Goal: Task Accomplishment & Management: Manage account settings

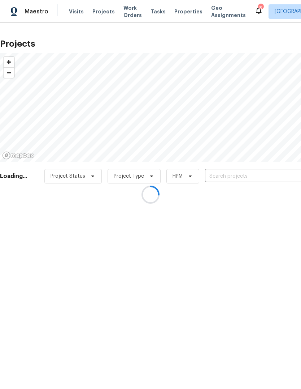
click at [261, 175] on div at bounding box center [150, 194] width 301 height 389
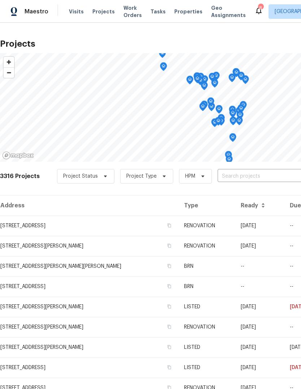
click at [269, 176] on input "text" at bounding box center [259, 176] width 83 height 11
type input "rosant"
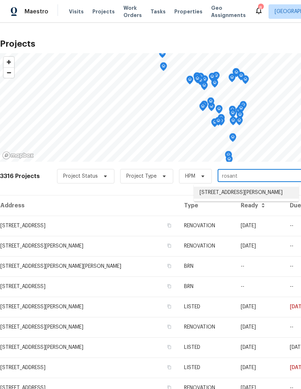
click at [269, 193] on li "14519 Rosant Ct, Florissant, MO 63034" at bounding box center [246, 193] width 105 height 12
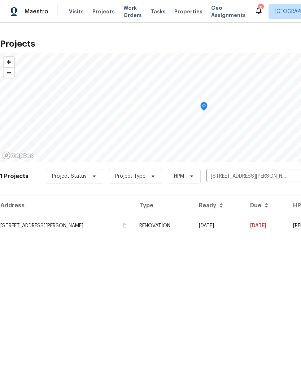
click at [193, 225] on td "RENOVATION" at bounding box center [164, 225] width 60 height 20
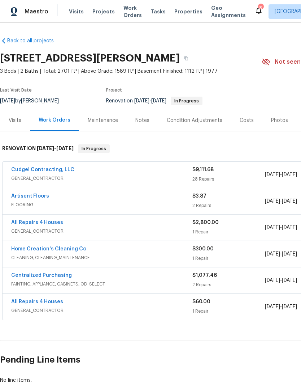
click at [39, 170] on link "Cudgel Contracting, LLC" at bounding box center [42, 169] width 63 height 5
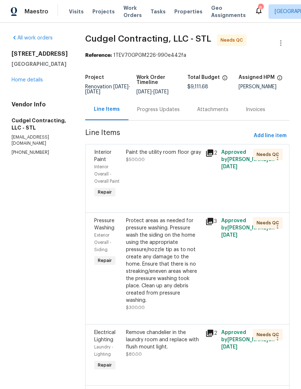
click at [175, 112] on div "Progress Updates" at bounding box center [158, 109] width 43 height 7
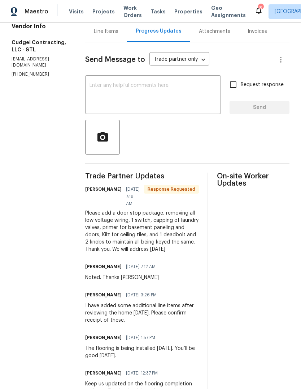
scroll to position [79, 0]
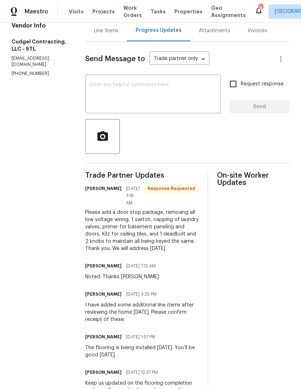
click at [117, 34] on div "Line Items" at bounding box center [106, 30] width 25 height 7
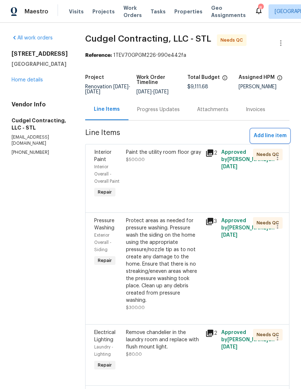
click at [283, 140] on span "Add line item" at bounding box center [270, 135] width 33 height 9
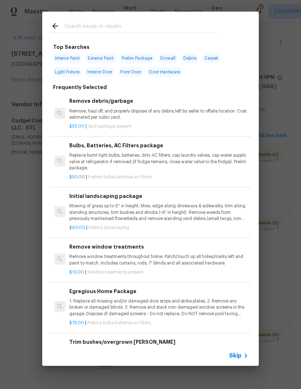
click at [241, 355] on span "Skip" at bounding box center [236, 355] width 12 height 7
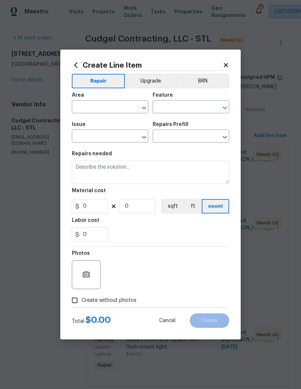
click at [122, 113] on span "Area ​" at bounding box center [110, 102] width 77 height 29
click at [109, 108] on input "text" at bounding box center [100, 107] width 56 height 11
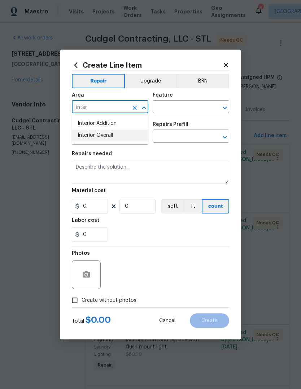
click at [136, 139] on li "Interior Overall" at bounding box center [110, 135] width 77 height 12
type input "Interior Overall"
click at [192, 111] on input "text" at bounding box center [181, 107] width 56 height 11
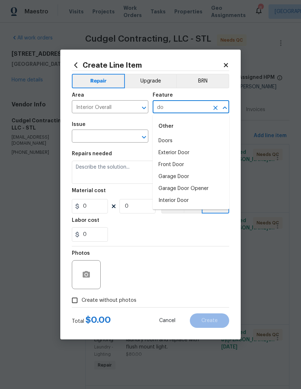
type input "d"
click at [192, 143] on li "Overall" at bounding box center [191, 141] width 77 height 12
type input "Overall"
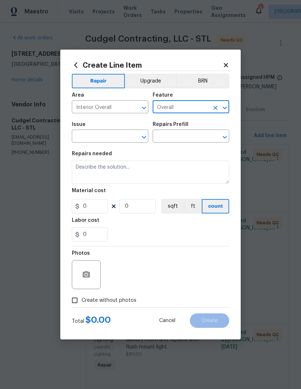
click at [121, 136] on input "text" at bounding box center [100, 136] width 56 height 11
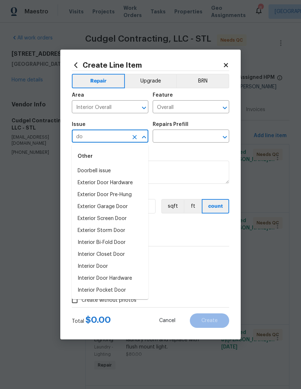
type input "d"
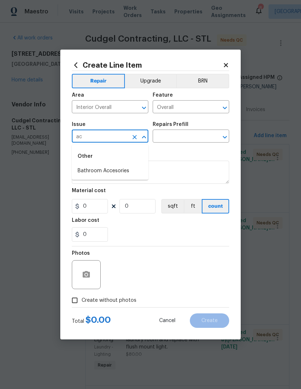
type input "a"
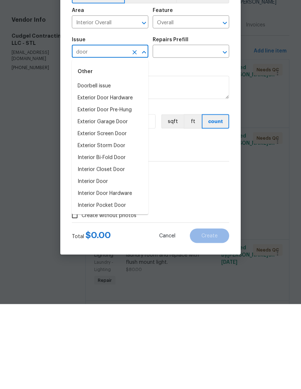
click at [130, 260] on li "Interior Door" at bounding box center [110, 266] width 77 height 12
type input "Interior Door"
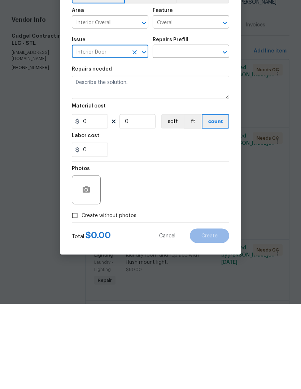
click at [205, 131] on input "text" at bounding box center [181, 136] width 56 height 11
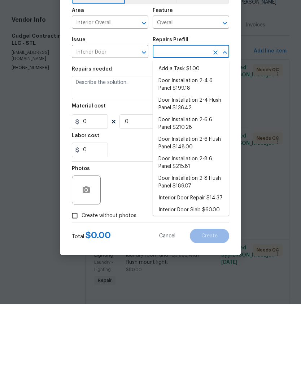
click at [211, 147] on li "Add a Task $1.00" at bounding box center [191, 153] width 77 height 12
type input "Add a Task $1.00"
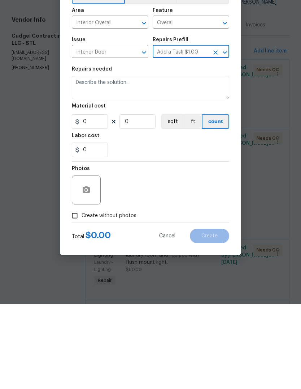
type input "Interior Door"
type textarea "HPM to detail"
type input "1"
type input "Add a Task $1.00"
type input "1"
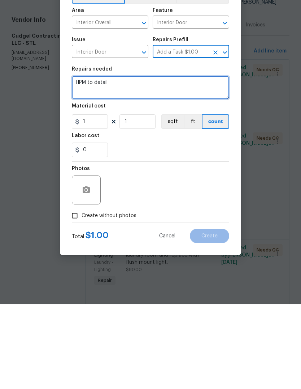
click at [192, 161] on textarea "HPM to detail" at bounding box center [151, 172] width 158 height 23
type textarea "H"
type textarea "New doorstops throughout"
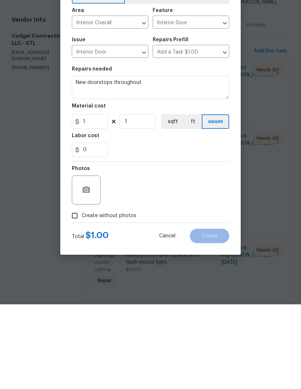
click at [201, 246] on div "Photos" at bounding box center [151, 269] width 158 height 47
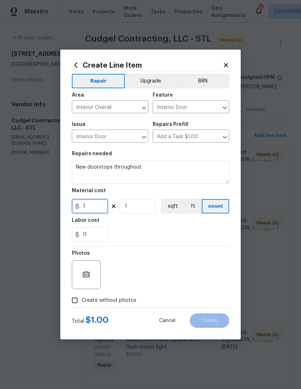
click at [101, 210] on input "1" at bounding box center [90, 206] width 36 height 14
type input "50"
click at [220, 233] on div "0" at bounding box center [151, 234] width 158 height 14
click at [134, 301] on span "Create without photos" at bounding box center [109, 300] width 55 height 8
click at [82, 301] on input "Create without photos" at bounding box center [75, 300] width 14 height 14
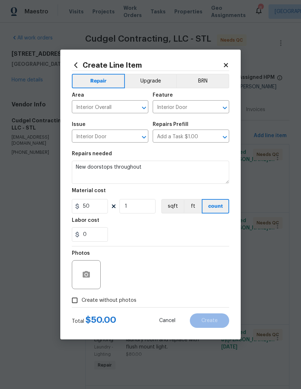
checkbox input "true"
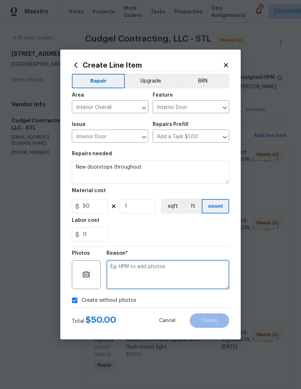
click at [184, 274] on textarea at bounding box center [168, 274] width 123 height 29
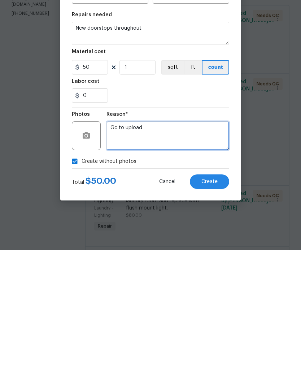
type textarea "Gc to upload"
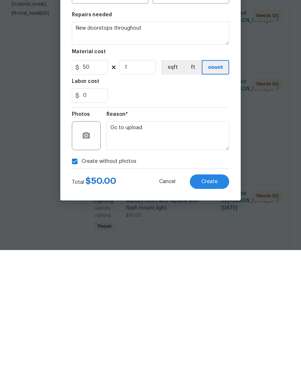
click at [221, 313] on button "Create" at bounding box center [209, 320] width 39 height 14
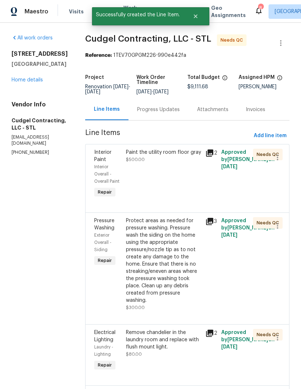
scroll to position [0, 0]
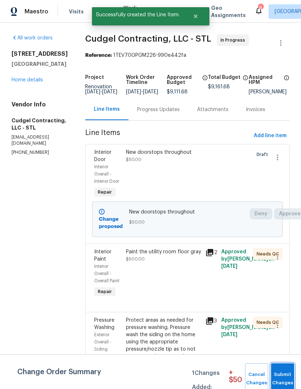
click at [283, 377] on span "Submit Changes" at bounding box center [283, 378] width 16 height 17
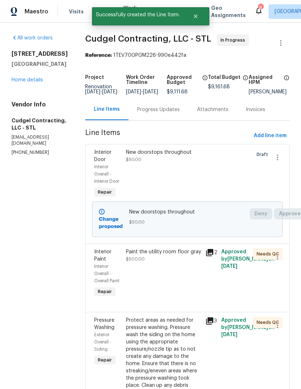
click at [171, 113] on div "Progress Updates" at bounding box center [158, 109] width 43 height 7
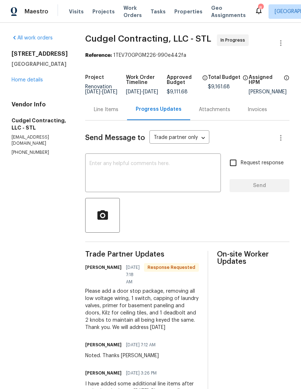
click at [119, 113] on div "Line Items" at bounding box center [106, 109] width 25 height 7
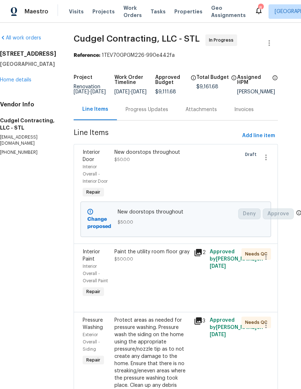
scroll to position [0, 12]
click at [163, 120] on div "Progress Updates" at bounding box center [147, 109] width 60 height 21
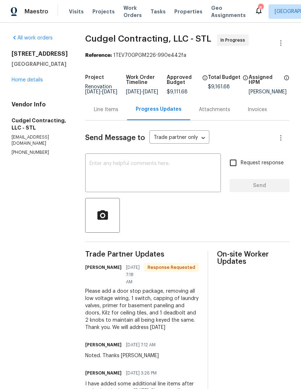
click at [117, 113] on div "Line Items" at bounding box center [106, 109] width 25 height 7
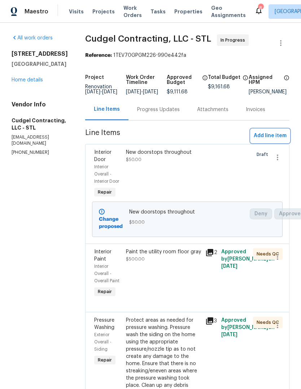
click at [279, 140] on span "Add line item" at bounding box center [270, 135] width 33 height 9
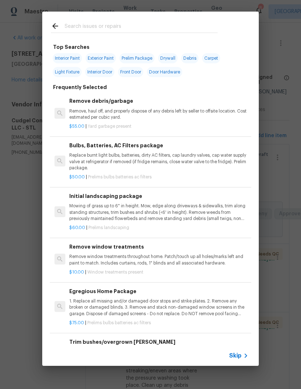
click at [238, 358] on span "Skip" at bounding box center [236, 355] width 12 height 7
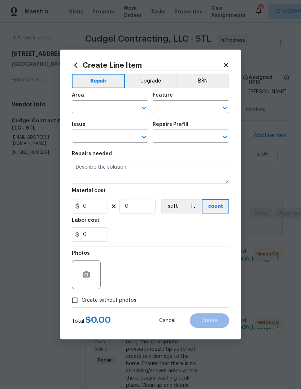
click at [121, 104] on input "text" at bounding box center [100, 107] width 56 height 11
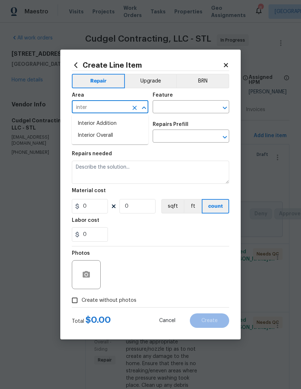
click at [134, 138] on li "Interior Overall" at bounding box center [110, 135] width 77 height 12
type input "Interior Overall"
click at [201, 106] on input "text" at bounding box center [181, 107] width 56 height 11
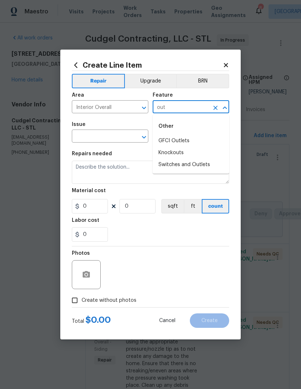
click at [214, 170] on li "Switches and Outlets" at bounding box center [191, 165] width 77 height 12
type input "Switches and Outlets"
click at [124, 136] on input "text" at bounding box center [100, 136] width 56 height 11
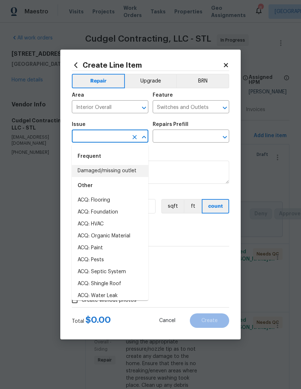
click at [138, 170] on li "Damaged/missing outlet" at bounding box center [110, 171] width 77 height 12
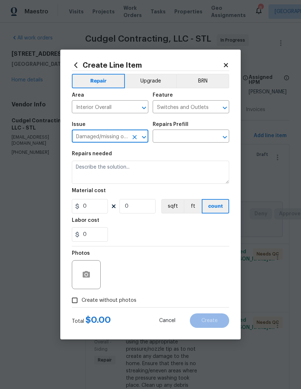
click at [196, 140] on input "text" at bounding box center [181, 136] width 56 height 11
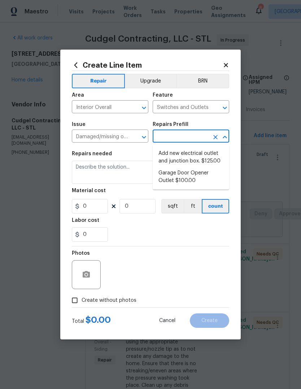
click at [140, 138] on icon "Open" at bounding box center [144, 137] width 9 height 9
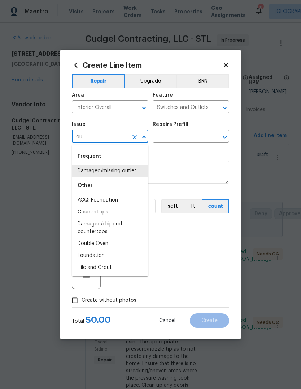
type input "o"
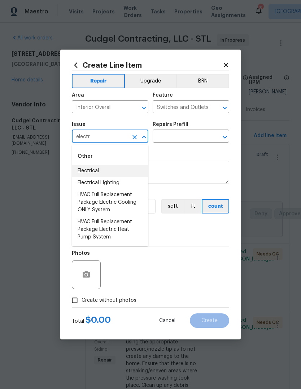
click at [128, 170] on li "Electrical" at bounding box center [110, 171] width 77 height 12
type input "Electrical"
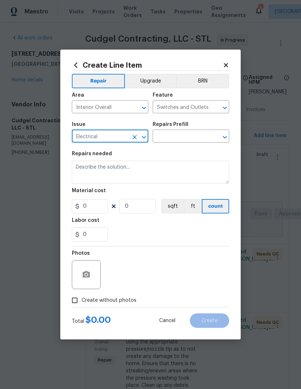
click at [200, 141] on input "text" at bounding box center [181, 136] width 56 height 11
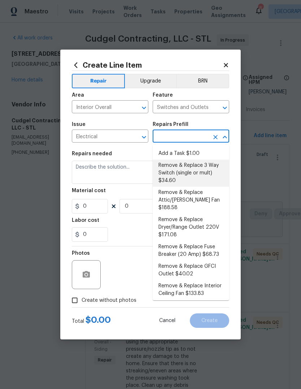
click at [217, 175] on li "Remove & Replace 3 Way Switch (single or mult) $34.60" at bounding box center [191, 172] width 77 height 27
type input "Remove & Replace 3 Way Switch (single or mult) $34.60"
type textarea "Remove and replace the existing 3 way switch(es) with new to ensure the circuit…"
type input "1"
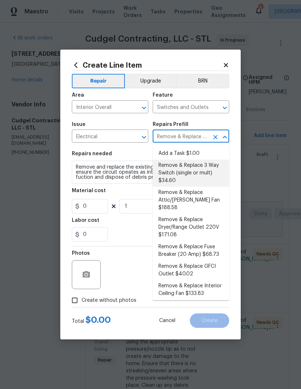
type input "34.6"
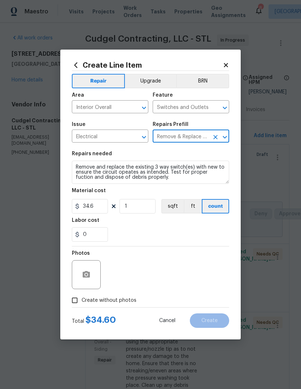
click at [175, 235] on div "0" at bounding box center [151, 234] width 158 height 14
click at [134, 300] on span "Create without photos" at bounding box center [109, 300] width 55 height 8
click at [82, 300] on input "Create without photos" at bounding box center [75, 300] width 14 height 14
checkbox input "true"
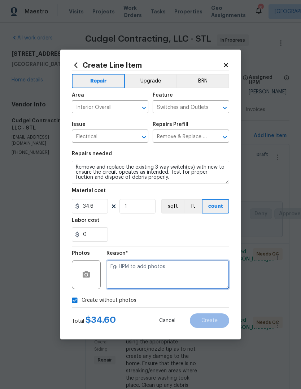
click at [181, 276] on textarea at bounding box center [168, 274] width 123 height 29
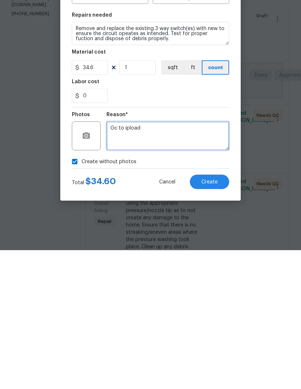
type textarea "Gc to ipload"
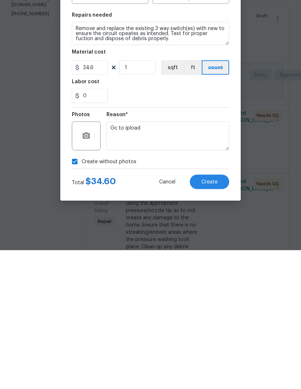
click at [218, 313] on button "Create" at bounding box center [209, 320] width 39 height 14
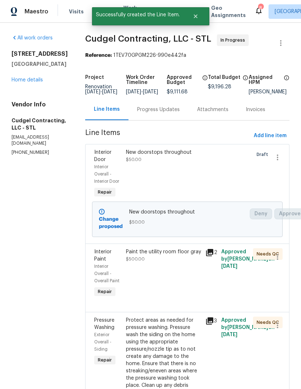
scroll to position [0, 0]
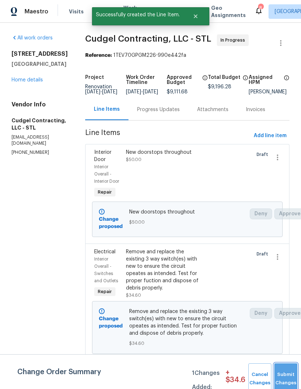
click at [286, 372] on button "Submit Changes" at bounding box center [286, 378] width 23 height 31
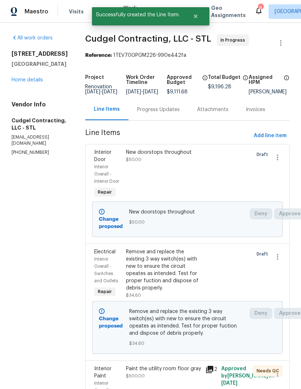
click at [161, 110] on div "Progress Updates" at bounding box center [159, 109] width 60 height 21
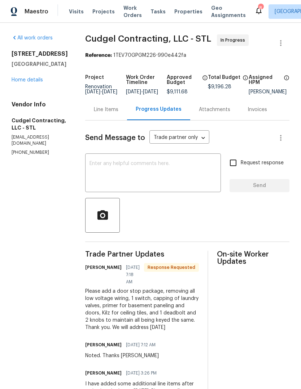
click at [117, 113] on div "Line Items" at bounding box center [106, 109] width 25 height 7
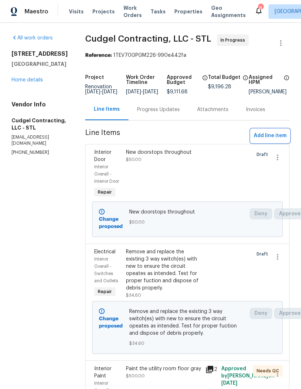
click at [282, 140] on span "Add line item" at bounding box center [270, 135] width 33 height 9
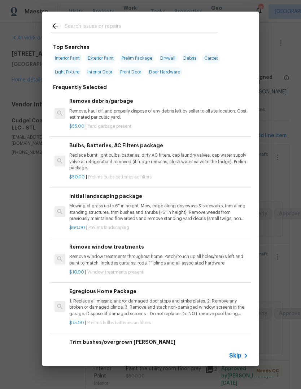
click at [173, 28] on input "text" at bounding box center [141, 27] width 153 height 11
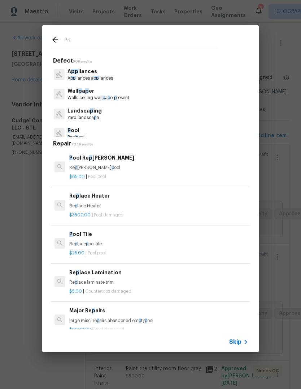
type input "Prim"
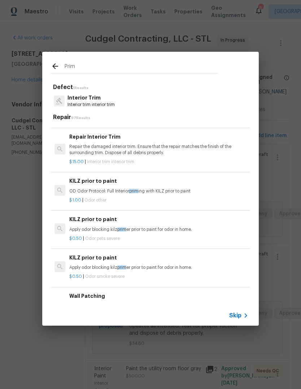
scroll to position [46, 0]
click at [191, 194] on div "$1.00 | Odor other" at bounding box center [158, 198] width 179 height 9
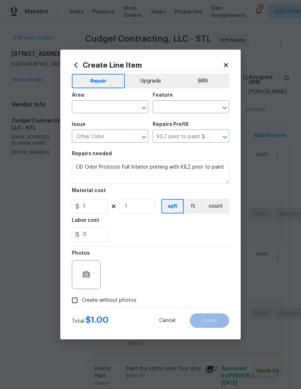
click at [131, 107] on button "Clear" at bounding box center [135, 108] width 10 height 10
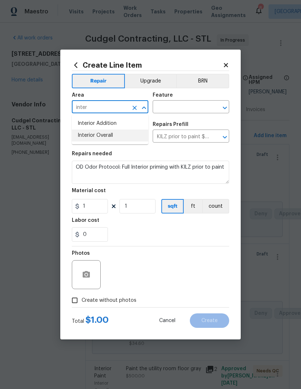
click at [135, 140] on li "Interior Overall" at bounding box center [110, 135] width 77 height 12
type input "Interior Overall"
click at [193, 106] on input "text" at bounding box center [181, 107] width 56 height 11
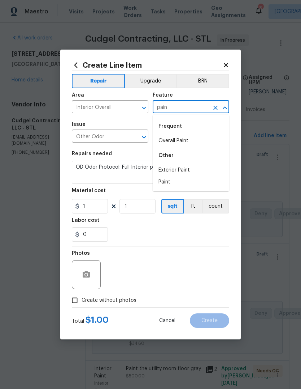
click at [205, 141] on li "Overall Paint" at bounding box center [191, 141] width 77 height 12
type input "Overall Paint"
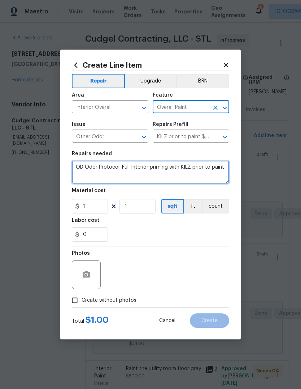
click at [225, 170] on textarea "OD Odor Protocol: Full Interior priming with KILZ prior to paint" at bounding box center [151, 172] width 158 height 23
click at [226, 169] on textarea "OD Odor Protocol: Full Interior priming with KILZ prior to paint" at bounding box center [151, 172] width 158 height 23
type textarea "Primer and kills for basement paneling/doors/ceiling tiles"
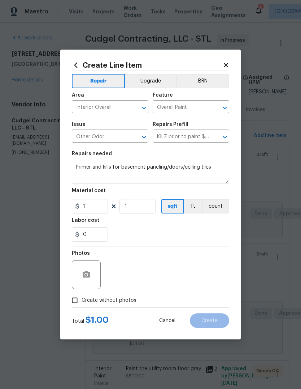
click at [198, 232] on div "0" at bounding box center [151, 234] width 158 height 14
click at [100, 210] on input "1" at bounding box center [90, 206] width 36 height 14
type input "100"
click at [238, 234] on div "Create Line Item Repair Upgrade BRN Area Interior Overall ​ Feature Overall Pai…" at bounding box center [150, 195] width 181 height 290
click at [134, 302] on span "Create without photos" at bounding box center [109, 300] width 55 height 8
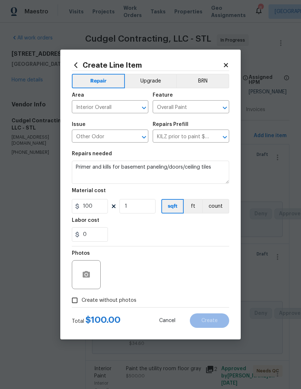
click at [82, 302] on input "Create without photos" at bounding box center [75, 300] width 14 height 14
checkbox input "true"
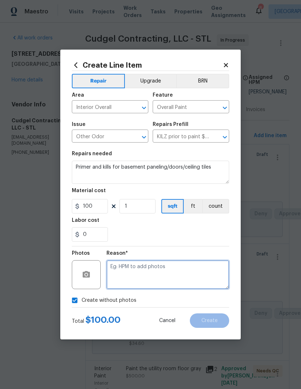
click at [168, 277] on textarea at bounding box center [168, 274] width 123 height 29
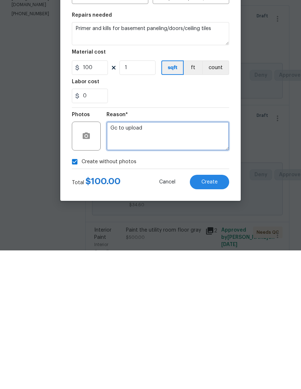
type textarea "Gc to upload"
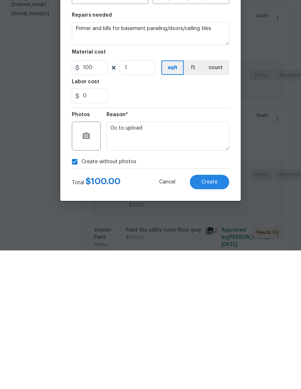
click at [218, 318] on span "Create" at bounding box center [210, 320] width 16 height 5
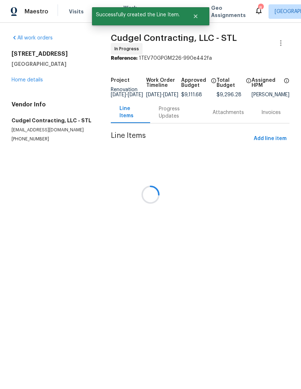
scroll to position [0, 0]
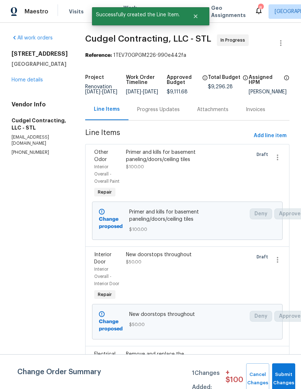
click at [175, 113] on div "Progress Updates" at bounding box center [158, 109] width 43 height 7
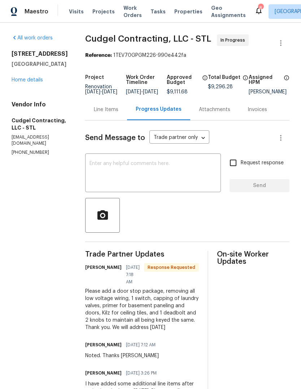
click at [117, 113] on div "Line Items" at bounding box center [106, 109] width 25 height 7
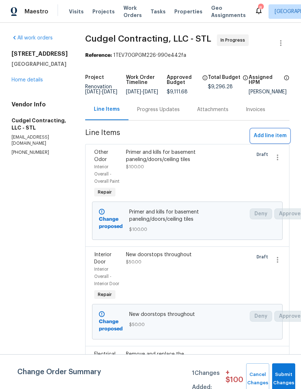
click at [282, 140] on span "Add line item" at bounding box center [270, 135] width 33 height 9
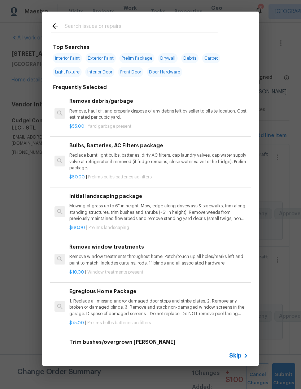
click at [244, 352] on icon at bounding box center [246, 355] width 9 height 9
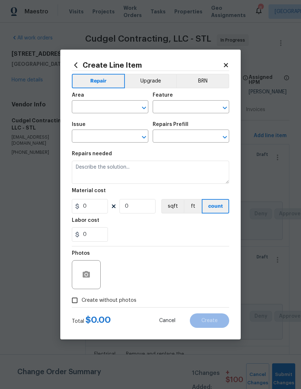
click at [119, 104] on input "text" at bounding box center [100, 107] width 56 height 11
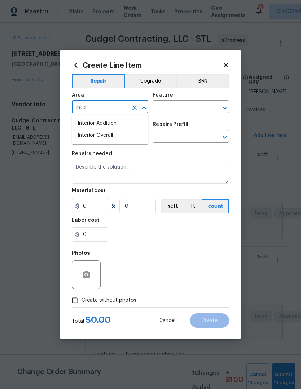
click at [127, 136] on li "Interior Overall" at bounding box center [110, 135] width 77 height 12
type input "Interior Overall"
click at [201, 107] on input "text" at bounding box center [181, 107] width 56 height 11
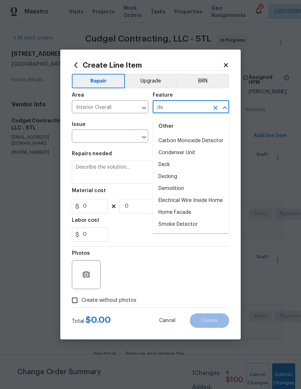
type input "d"
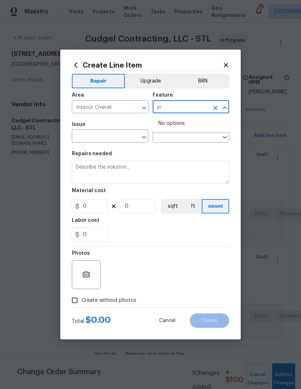
type input "j"
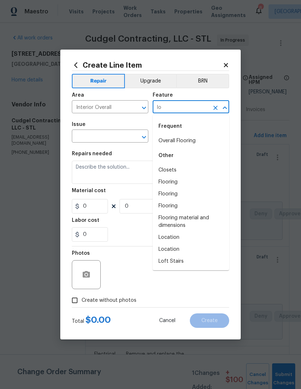
type input "l"
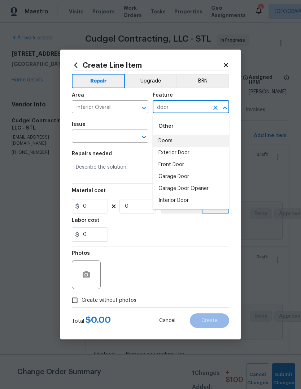
click at [207, 146] on li "Doors" at bounding box center [191, 141] width 77 height 12
type input "Doors"
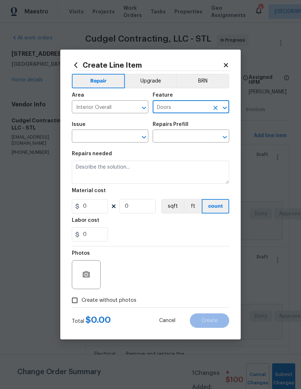
click at [125, 136] on input "text" at bounding box center [100, 136] width 56 height 11
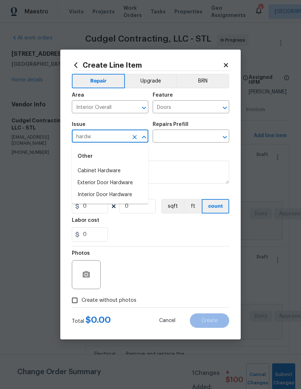
click at [140, 196] on li "Interior Door Hardware" at bounding box center [110, 195] width 77 height 12
type input "Interior Door Hardware"
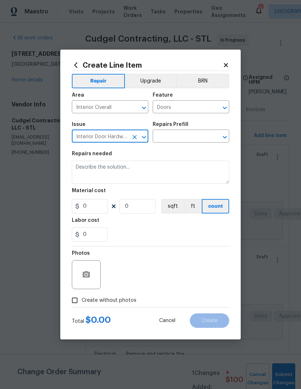
click at [196, 136] on input "text" at bounding box center [181, 136] width 56 height 11
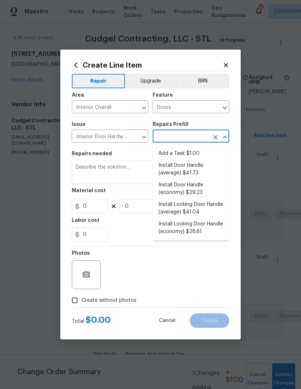
click at [215, 152] on li "Add a Task $1.00" at bounding box center [191, 153] width 77 height 12
type input "Add a Task $1.00"
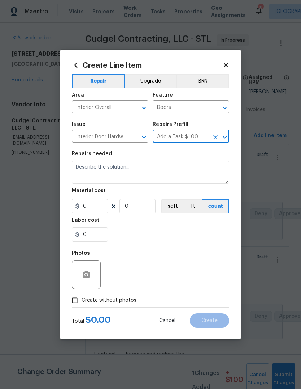
type input "Interior Door"
type textarea "HPM to detail"
type input "1"
type input "Add a Task $1.00"
type input "1"
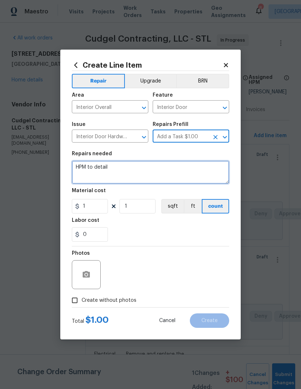
click at [214, 174] on textarea "HPM to detail" at bounding box center [151, 172] width 158 height 23
type textarea "H"
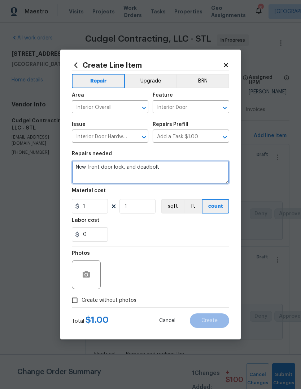
click at [128, 168] on textarea "New front door lock, and deadbolt" at bounding box center [151, 172] width 158 height 23
click at [209, 167] on textarea "New front door lock and deadbolt" at bounding box center [151, 172] width 158 height 23
type textarea "New front door lock and deadbolt"
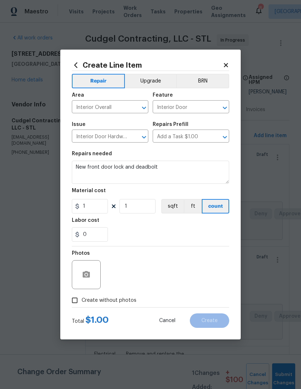
click at [204, 228] on div "0" at bounding box center [151, 234] width 158 height 14
click at [103, 207] on input "1" at bounding box center [90, 206] width 36 height 14
click at [229, 231] on div "0" at bounding box center [151, 234] width 158 height 14
type input "50"
click at [104, 208] on input "50" at bounding box center [90, 206] width 36 height 14
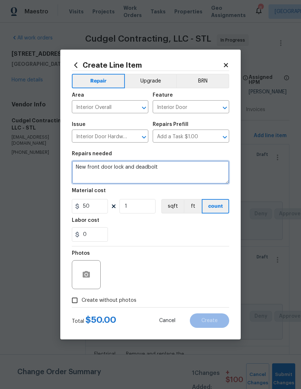
click at [203, 171] on textarea "New front door lock and deadbolt" at bounding box center [151, 172] width 158 height 23
type textarea "New front door lock and deadbolt with matching keys"
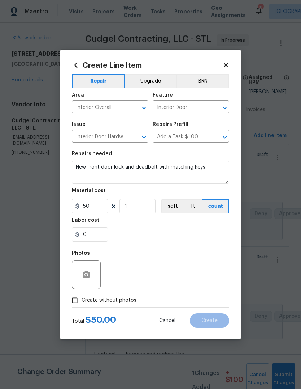
click at [179, 236] on div "0" at bounding box center [151, 234] width 158 height 14
click at [100, 211] on input "50" at bounding box center [90, 206] width 36 height 14
type input "55"
click at [180, 228] on div "0" at bounding box center [151, 234] width 158 height 14
click at [127, 303] on span "Create without photos" at bounding box center [109, 300] width 55 height 8
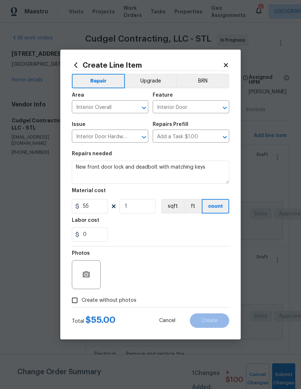
click at [82, 303] on input "Create without photos" at bounding box center [75, 300] width 14 height 14
checkbox input "true"
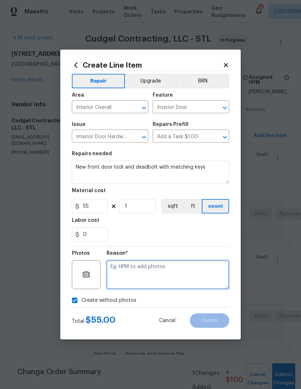
click at [191, 269] on textarea at bounding box center [168, 274] width 123 height 29
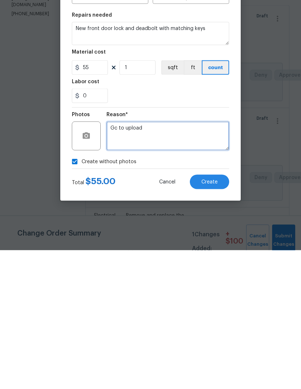
type textarea "Gc to upload"
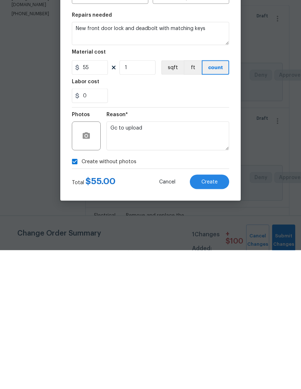
click at [223, 313] on button "Create" at bounding box center [209, 320] width 39 height 14
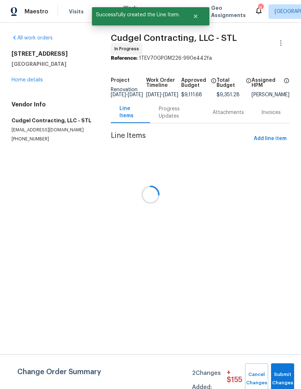
scroll to position [0, 0]
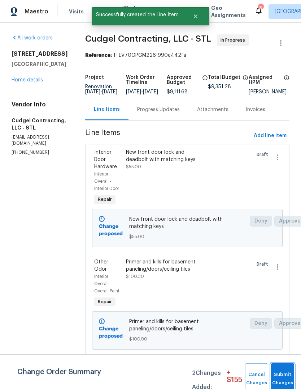
click at [283, 376] on button "Submit Changes" at bounding box center [282, 378] width 23 height 31
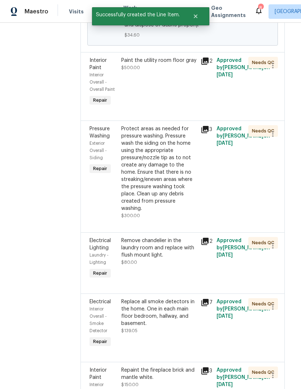
scroll to position [521, 5]
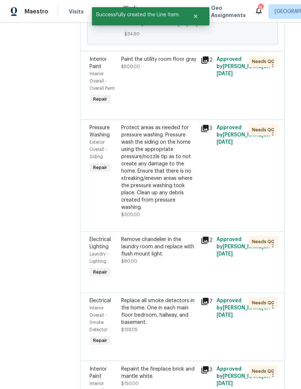
click at [187, 108] on div "Paint the utility room floor gray $500.00" at bounding box center [159, 81] width 80 height 55
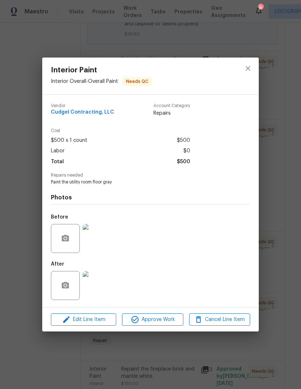
click at [96, 288] on img at bounding box center [97, 285] width 29 height 29
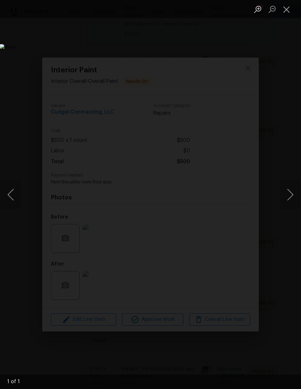
click at [292, 12] on button "Close lightbox" at bounding box center [287, 9] width 14 height 13
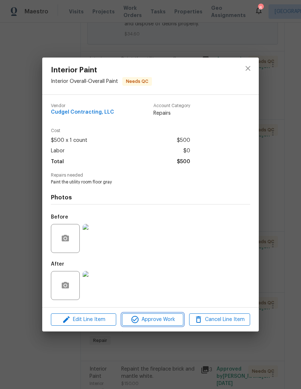
click at [168, 321] on span "Approve Work" at bounding box center [152, 319] width 57 height 9
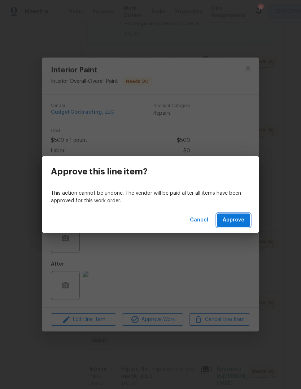
click at [245, 223] on button "Approve" at bounding box center [233, 219] width 33 height 13
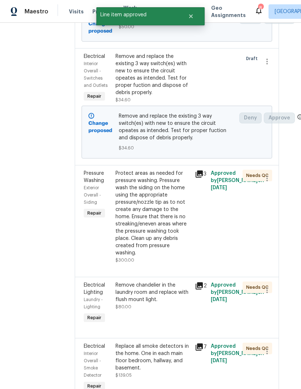
scroll to position [438, 12]
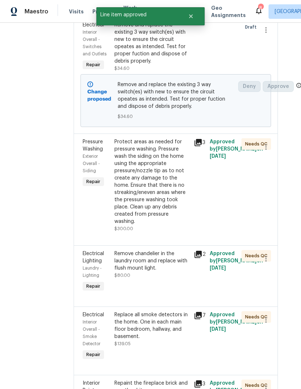
click at [180, 210] on div "Protect areas as needed for pressure washing. Pressure wash the siding on the h…" at bounding box center [152, 181] width 75 height 87
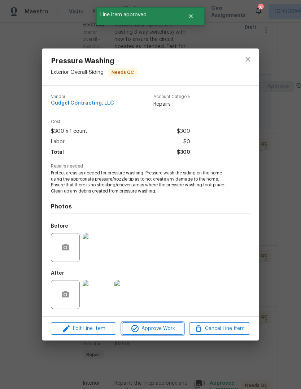
click at [169, 326] on span "Approve Work" at bounding box center [152, 328] width 57 height 9
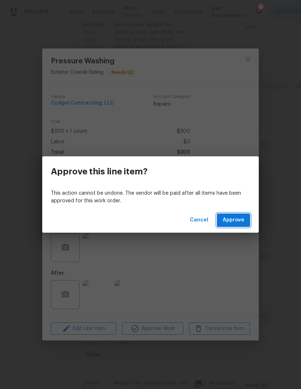
click at [248, 223] on button "Approve" at bounding box center [233, 219] width 33 height 13
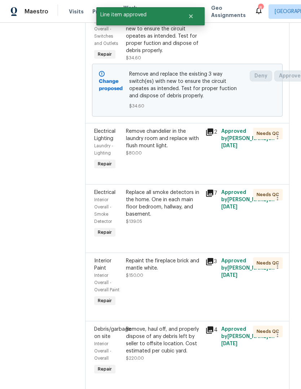
scroll to position [449, 0]
click at [183, 172] on div "Remove chandelier in the laundry room and replace with flush mount light. $80.00" at bounding box center [164, 149] width 80 height 48
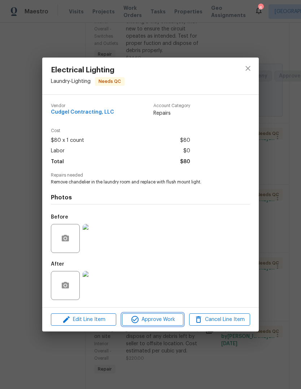
click at [172, 324] on span "Approve Work" at bounding box center [152, 319] width 57 height 9
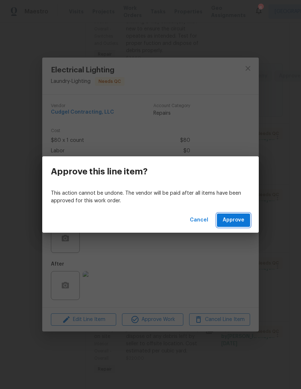
click at [244, 217] on span "Approve" at bounding box center [234, 219] width 22 height 9
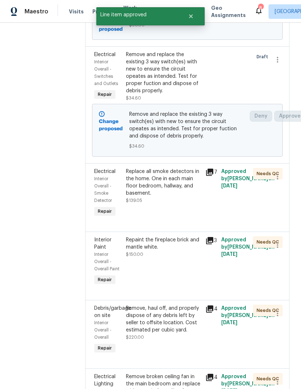
scroll to position [410, 0]
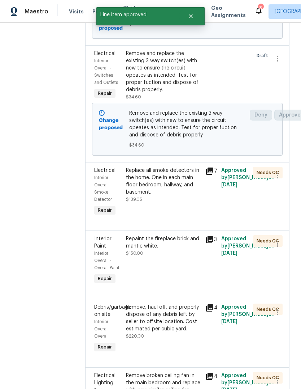
click at [187, 203] on div "Replace all smoke detectors in the home. One in each main floor bedroom, hallwa…" at bounding box center [163, 185] width 75 height 36
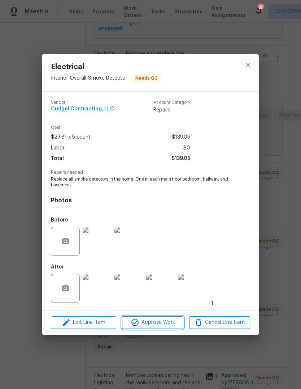
click at [165, 328] on button "Approve Work" at bounding box center [152, 322] width 61 height 13
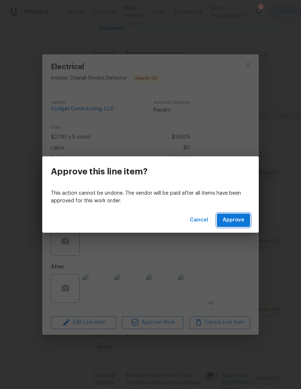
click at [241, 224] on span "Approve" at bounding box center [234, 219] width 22 height 9
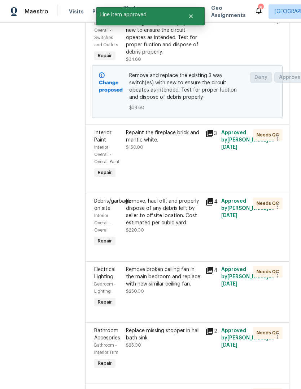
scroll to position [448, 0]
click at [188, 177] on div "Repaint the fireplace brick and mantle white. $150.00" at bounding box center [164, 154] width 80 height 55
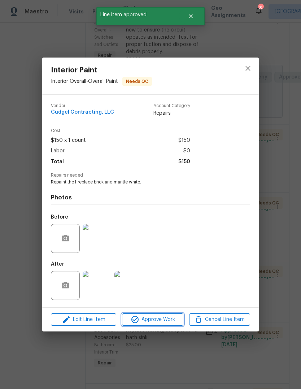
click at [167, 326] on button "Approve Work" at bounding box center [152, 319] width 61 height 13
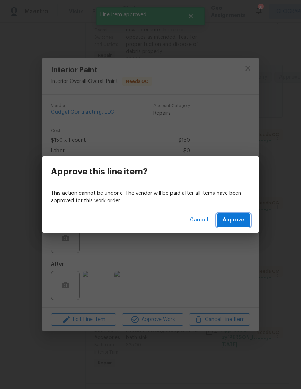
click at [243, 223] on span "Approve" at bounding box center [234, 219] width 22 height 9
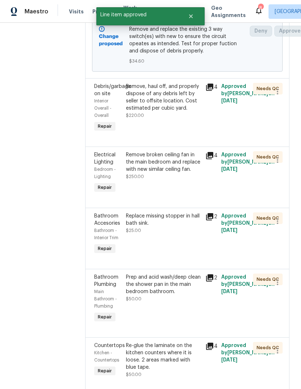
scroll to position [494, 0]
click at [182, 119] on div "Remove, haul off, and properly dispose of any debris left by seller to offsite …" at bounding box center [163, 101] width 75 height 36
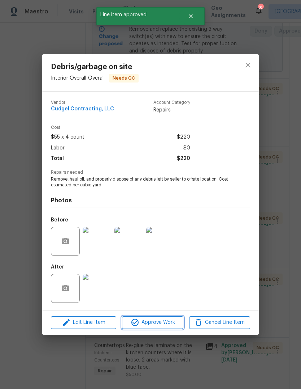
click at [164, 328] on button "Approve Work" at bounding box center [152, 322] width 61 height 13
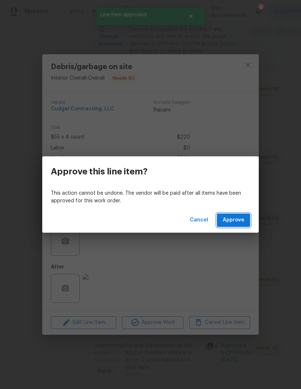
click at [248, 221] on button "Approve" at bounding box center [233, 219] width 33 height 13
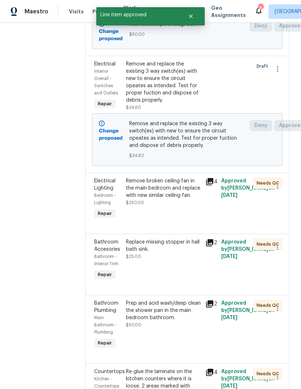
scroll to position [399, 0]
click at [184, 206] on div "Remove broken ceiling fan in the main bedroom and replace with new similar ceil…" at bounding box center [163, 191] width 75 height 29
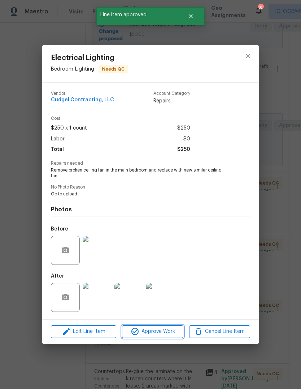
click at [171, 337] on button "Approve Work" at bounding box center [152, 331] width 61 height 13
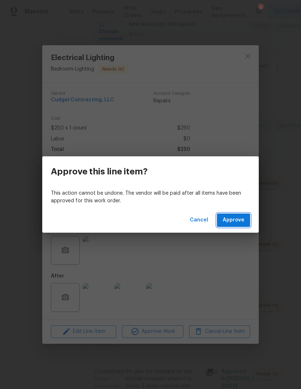
click at [243, 222] on span "Approve" at bounding box center [234, 219] width 22 height 9
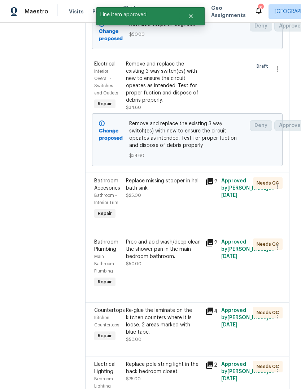
click at [186, 221] on div "Replace missing stopper in hall bath sink. $25.00" at bounding box center [164, 199] width 80 height 48
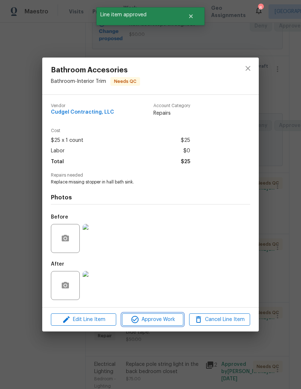
click at [167, 324] on span "Approve Work" at bounding box center [152, 319] width 57 height 9
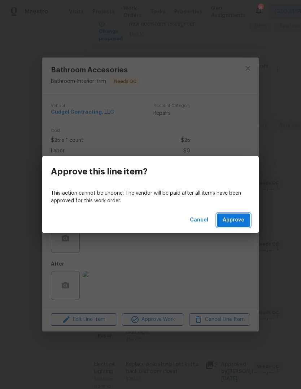
click at [245, 221] on button "Approve" at bounding box center [233, 219] width 33 height 13
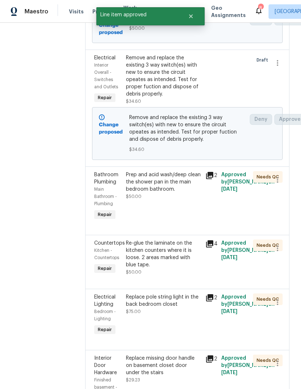
scroll to position [419, 0]
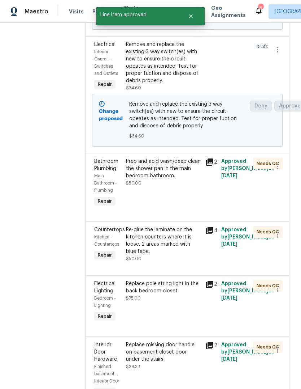
click at [188, 198] on div "Prep and acid wash/deep clean the shower pan in the main bedroom bathroom. $50.…" at bounding box center [164, 182] width 80 height 55
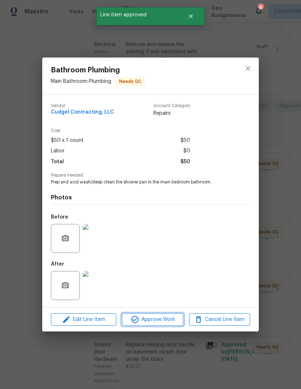
click at [166, 324] on span "Approve Work" at bounding box center [152, 319] width 57 height 9
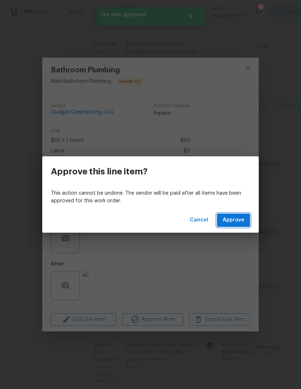
click at [245, 219] on button "Approve" at bounding box center [233, 219] width 33 height 13
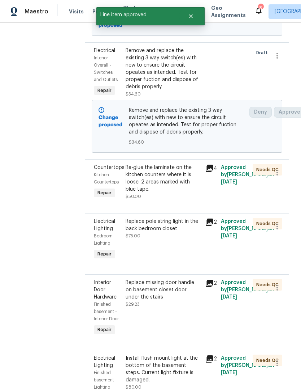
scroll to position [412, 0]
click at [181, 193] on div "Re-glue the laminate on the kitchen counters where it is loose. 2 areas marked …" at bounding box center [163, 178] width 75 height 29
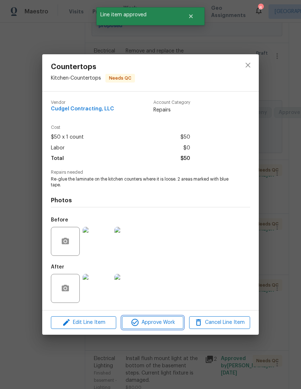
click at [170, 324] on span "Approve Work" at bounding box center [152, 322] width 57 height 9
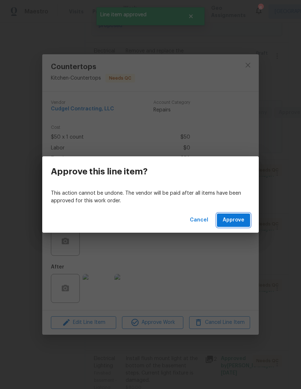
click at [240, 220] on span "Approve" at bounding box center [234, 219] width 22 height 9
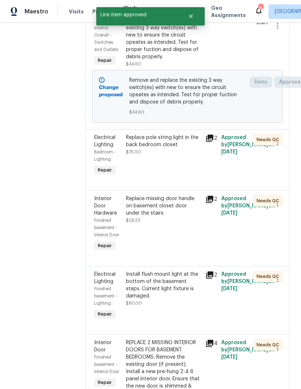
scroll to position [0, 0]
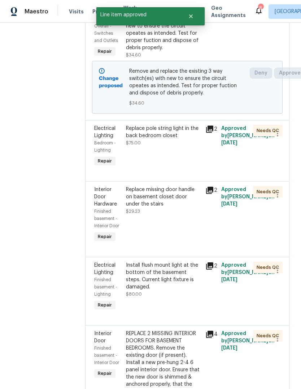
click at [196, 164] on div "Replace pole string light in the back bedroom closet $75.00" at bounding box center [164, 147] width 80 height 48
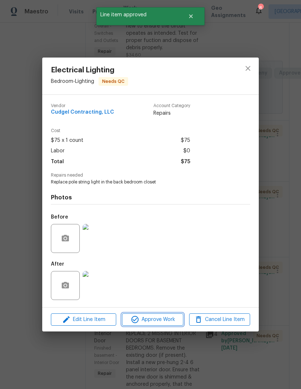
click at [177, 321] on span "Approve Work" at bounding box center [152, 319] width 57 height 9
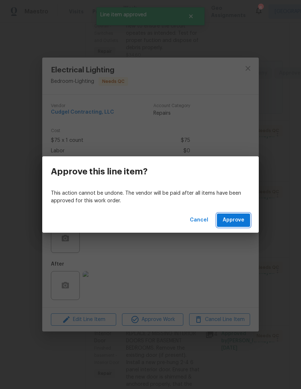
click at [248, 221] on button "Approve" at bounding box center [233, 219] width 33 height 13
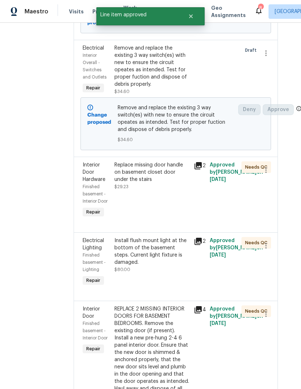
click at [170, 221] on div "Replace missing door handle on basement closet door under the stairs $29.23" at bounding box center [152, 190] width 80 height 62
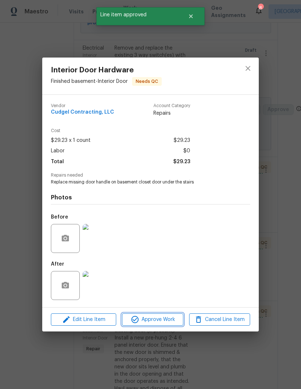
click at [173, 324] on span "Approve Work" at bounding box center [152, 319] width 57 height 9
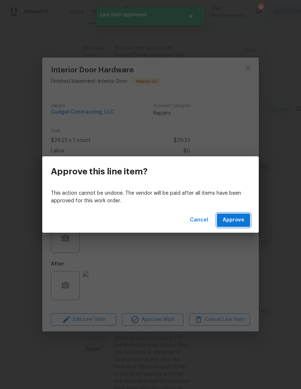
click at [250, 224] on button "Approve" at bounding box center [233, 219] width 33 height 13
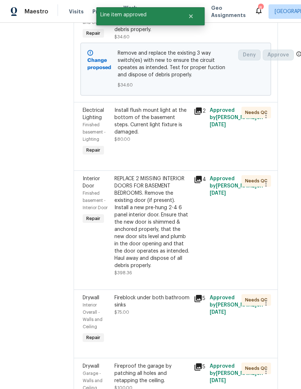
click at [171, 143] on div "Install flush mount light at the bottom of the basement steps. Current light fi…" at bounding box center [152, 125] width 75 height 36
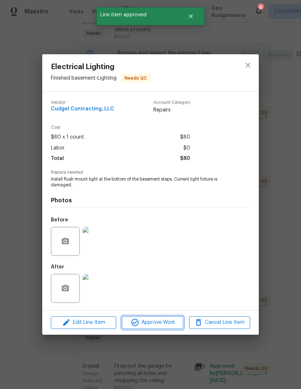
click at [168, 327] on span "Approve Work" at bounding box center [152, 322] width 57 height 9
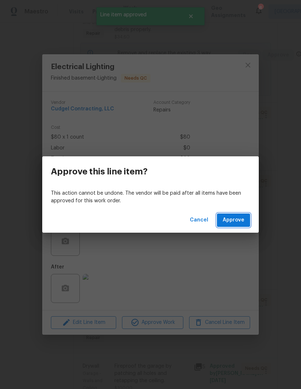
click at [247, 223] on button "Approve" at bounding box center [233, 219] width 33 height 13
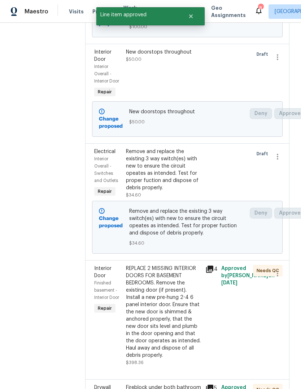
scroll to position [357, 0]
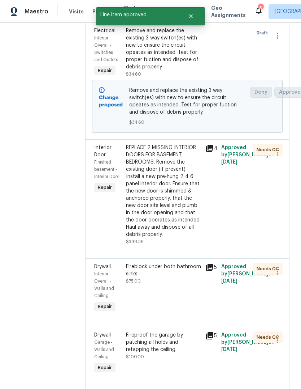
click at [181, 224] on div "REPLACE 2 MISSING INTERIOR DOORS FOR BASEMENT BEDROOMS. Remove the existing doo…" at bounding box center [163, 191] width 75 height 94
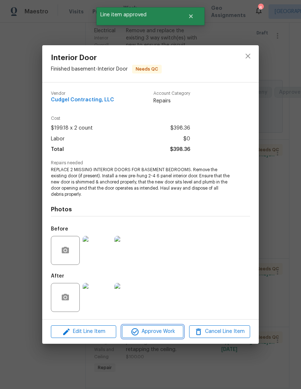
click at [175, 335] on span "Approve Work" at bounding box center [152, 331] width 57 height 9
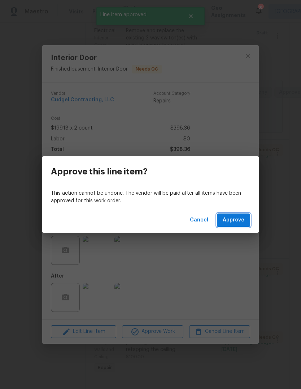
click at [248, 220] on button "Approve" at bounding box center [233, 219] width 33 height 13
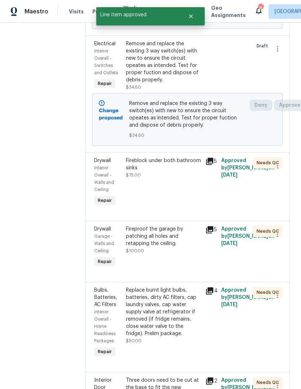
click at [184, 210] on div "Fireblock under both bathroom sinks $75.00" at bounding box center [164, 182] width 80 height 55
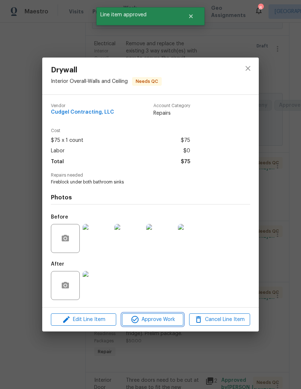
click at [169, 318] on span "Approve Work" at bounding box center [152, 319] width 57 height 9
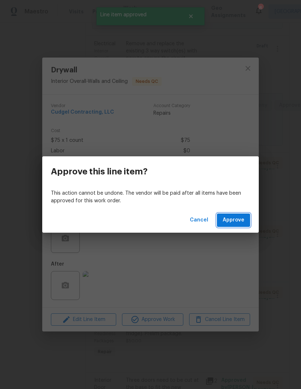
click at [244, 218] on span "Approve" at bounding box center [234, 219] width 22 height 9
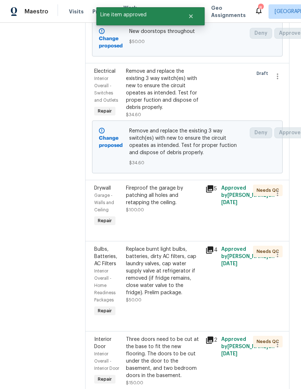
scroll to position [382, 0]
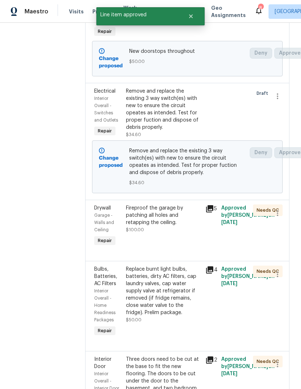
click at [176, 226] on div "Fireproof the garage by patching all holes and retapping the ceiling." at bounding box center [163, 215] width 75 height 22
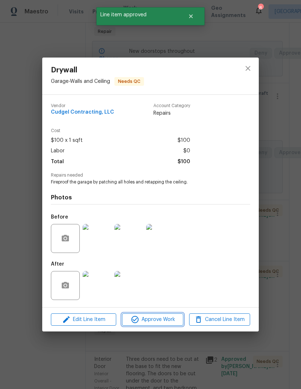
click at [172, 324] on span "Approve Work" at bounding box center [152, 319] width 57 height 9
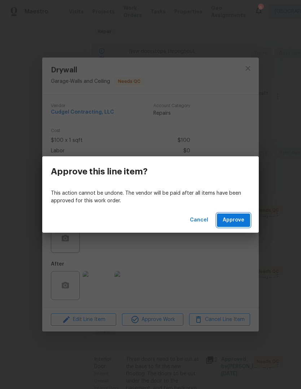
click at [246, 223] on button "Approve" at bounding box center [233, 219] width 33 height 13
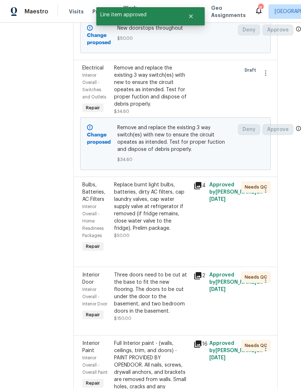
scroll to position [395, 12]
click at [168, 232] on div "Replace burnt light bulbs, batteries, dirty AC filters, cap laundry valves, cap…" at bounding box center [152, 206] width 75 height 51
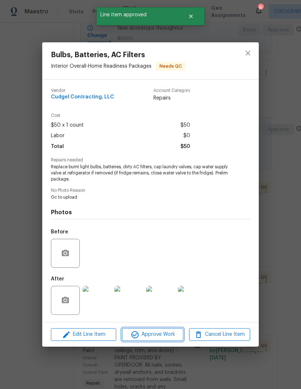
click at [171, 337] on span "Approve Work" at bounding box center [152, 334] width 57 height 9
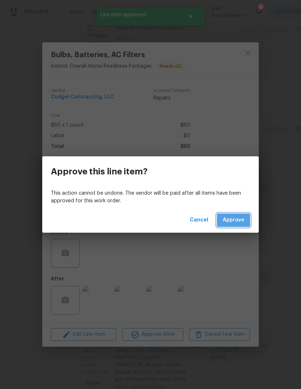
click at [244, 220] on span "Approve" at bounding box center [234, 219] width 22 height 9
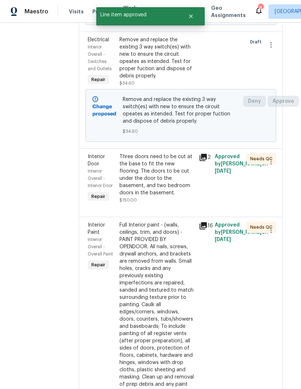
scroll to position [459, 7]
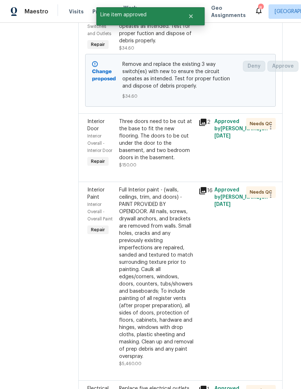
click at [180, 161] on div "Three doors need to be cut at the base to fit the new flooring. The doors to be…" at bounding box center [156, 139] width 75 height 43
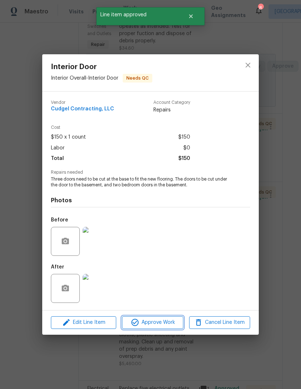
click at [172, 325] on span "Approve Work" at bounding box center [152, 322] width 57 height 9
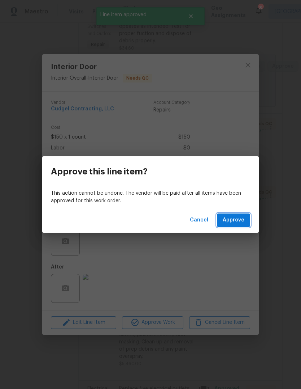
click at [249, 218] on button "Approve" at bounding box center [233, 219] width 33 height 13
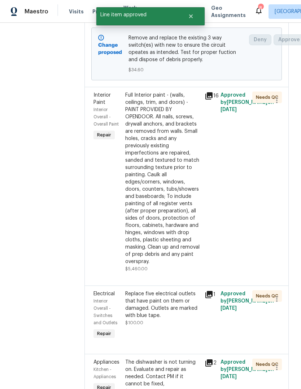
scroll to position [491, 1]
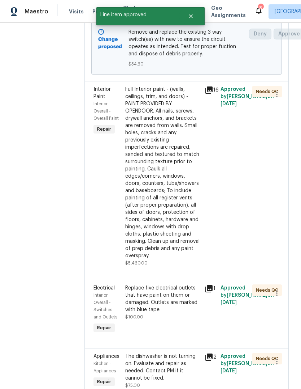
click at [187, 216] on div "Full Interior paint - (walls, ceilings, trim, and doors) - PAINT PROVIDED BY OP…" at bounding box center [162, 173] width 75 height 174
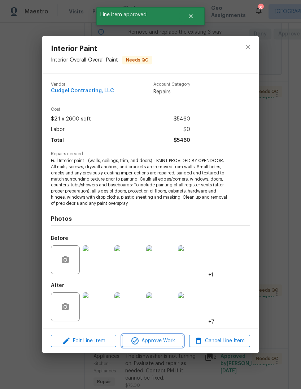
click at [169, 341] on span "Approve Work" at bounding box center [152, 340] width 57 height 9
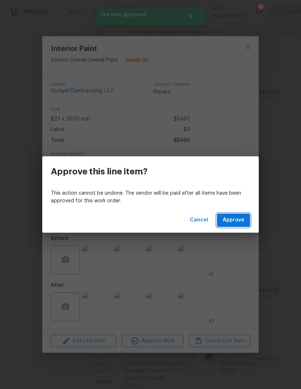
click at [243, 218] on span "Approve" at bounding box center [234, 219] width 22 height 9
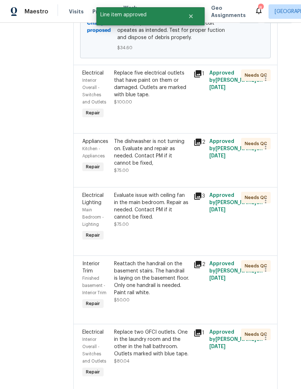
scroll to position [569, 12]
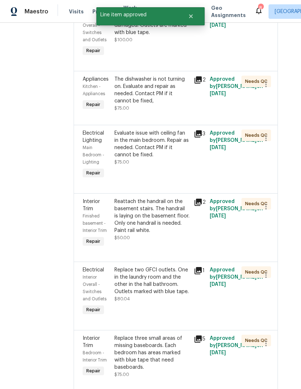
click at [173, 60] on div "Replace five electrical outlets that have paint on them or damaged. Outlets are…" at bounding box center [152, 32] width 80 height 55
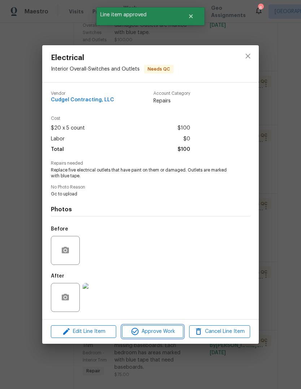
click at [167, 333] on span "Approve Work" at bounding box center [152, 331] width 57 height 9
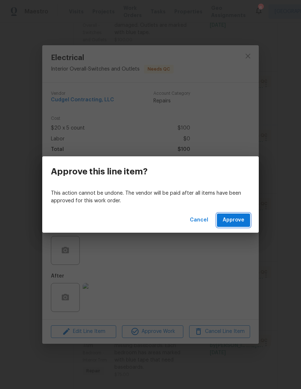
click at [240, 226] on button "Approve" at bounding box center [233, 219] width 33 height 13
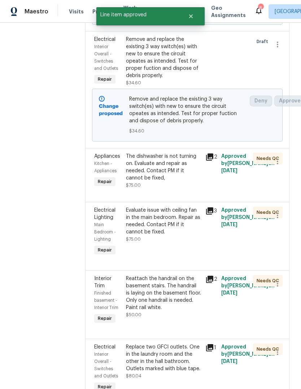
scroll to position [424, 0]
click at [187, 189] on div "The dishwasher is not turning on. Evaluate and repair as needed. Contact PM if …" at bounding box center [163, 171] width 75 height 36
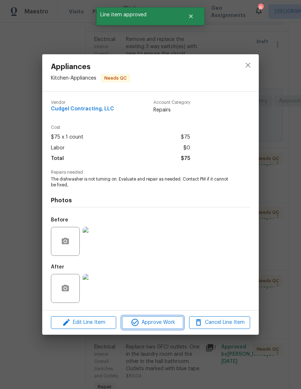
click at [172, 325] on span "Approve Work" at bounding box center [152, 322] width 57 height 9
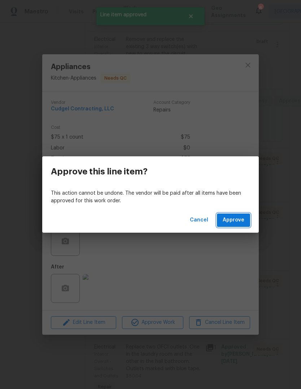
click at [244, 220] on span "Approve" at bounding box center [234, 219] width 22 height 9
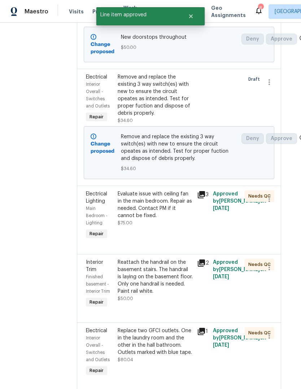
scroll to position [404, 9]
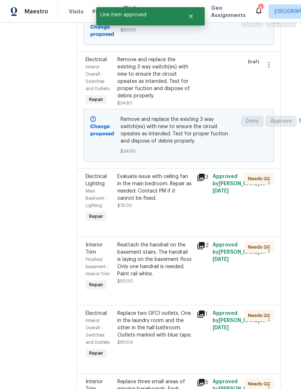
click at [182, 209] on div "Evaluate issue with ceiling fan in the main bedroom. Repair as needed. Contact …" at bounding box center [154, 191] width 75 height 36
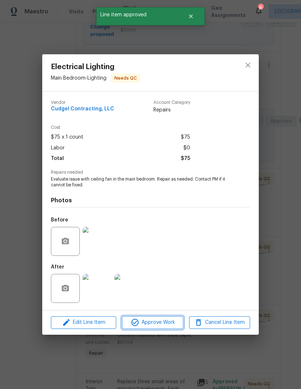
click at [171, 325] on span "Approve Work" at bounding box center [152, 322] width 57 height 9
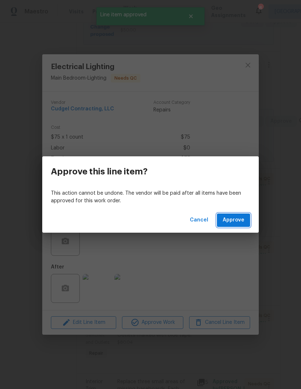
click at [244, 221] on span "Approve" at bounding box center [234, 219] width 22 height 9
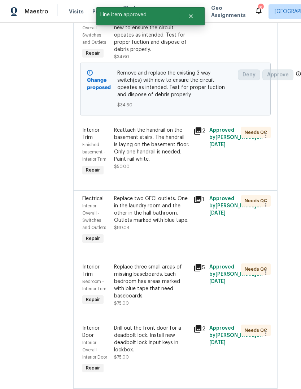
scroll to position [450, 12]
click at [177, 170] on div "Reattach the handrail on the basement stairs. The handrail is laying on the bas…" at bounding box center [152, 148] width 75 height 43
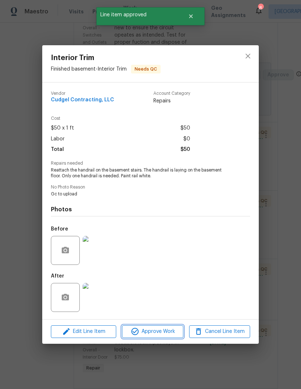
click at [173, 335] on span "Approve Work" at bounding box center [152, 331] width 57 height 9
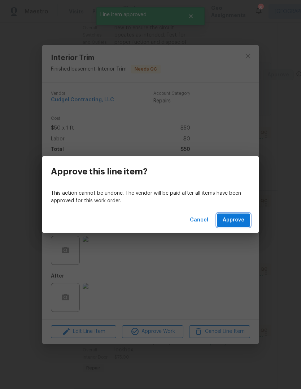
click at [245, 225] on button "Approve" at bounding box center [233, 219] width 33 height 13
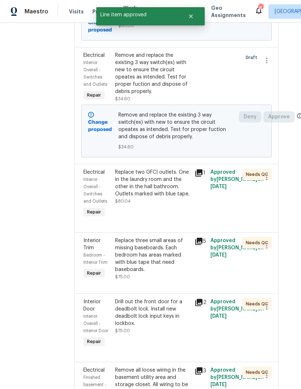
scroll to position [415, 11]
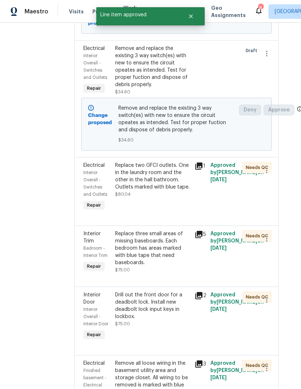
click at [174, 191] on div "Replace two GFCI outlets. One in the laundry room and the other in the hall bat…" at bounding box center [152, 176] width 75 height 29
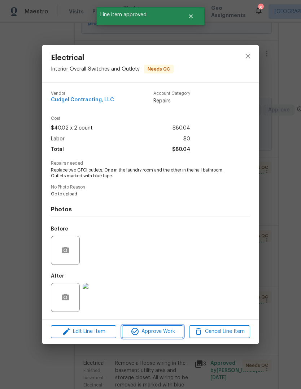
click at [172, 334] on span "Approve Work" at bounding box center [152, 331] width 57 height 9
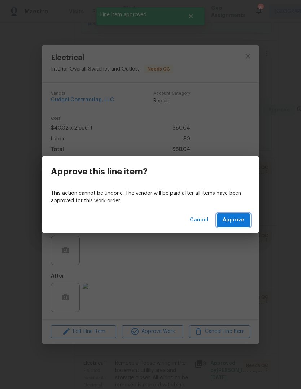
click at [245, 223] on button "Approve" at bounding box center [233, 219] width 33 height 13
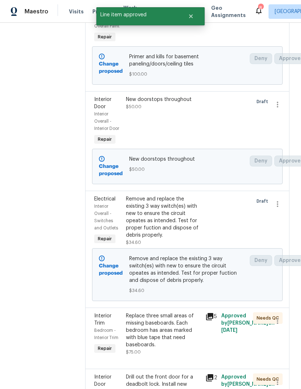
scroll to position [357, 0]
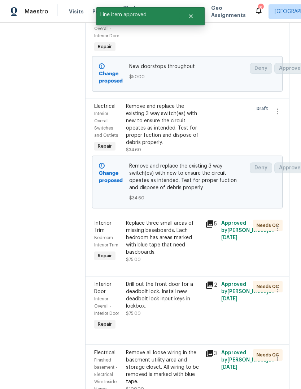
click at [187, 256] on div "Replace three small areas of missing baseboards. Each bedroom has areas marked …" at bounding box center [163, 237] width 75 height 36
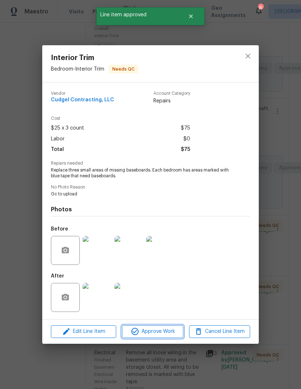
click at [173, 334] on span "Approve Work" at bounding box center [152, 331] width 57 height 9
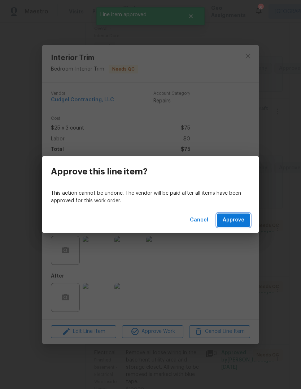
click at [244, 222] on span "Approve" at bounding box center [234, 219] width 22 height 9
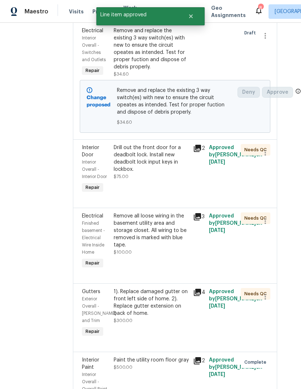
scroll to position [433, 12]
click at [173, 192] on div "Drill out the front door for a deadbolt lock. Install new deadbolt lock input k…" at bounding box center [152, 169] width 80 height 55
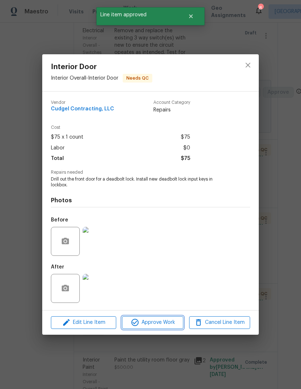
click at [173, 325] on span "Approve Work" at bounding box center [152, 322] width 57 height 9
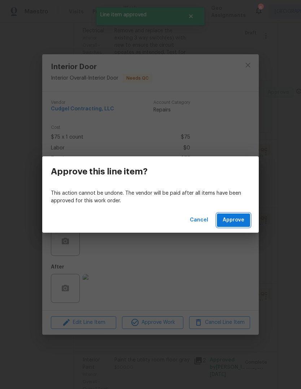
click at [245, 218] on button "Approve" at bounding box center [233, 219] width 33 height 13
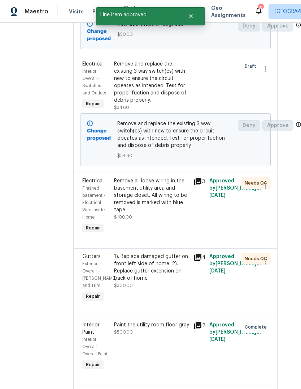
scroll to position [428, 12]
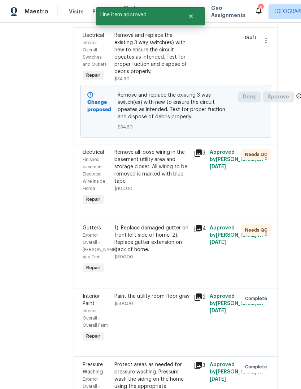
click at [171, 192] on div "Remove all loose wiring in the basement utility area and storage closet. All wi…" at bounding box center [152, 170] width 75 height 43
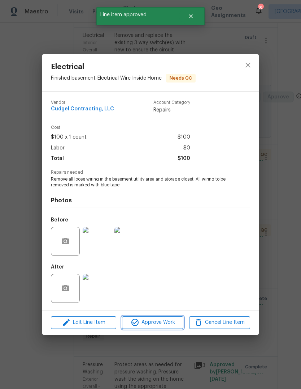
click at [168, 325] on span "Approve Work" at bounding box center [152, 322] width 57 height 9
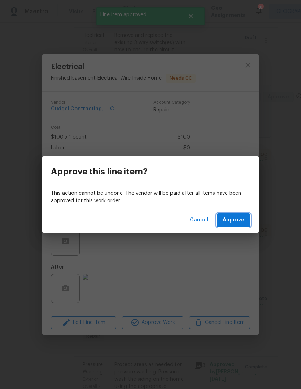
click at [244, 220] on span "Approve" at bounding box center [234, 219] width 22 height 9
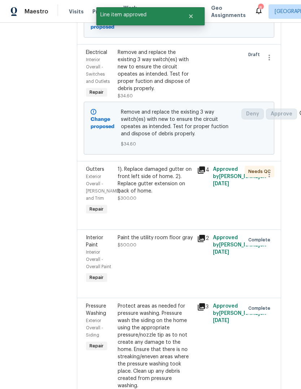
scroll to position [446, 9]
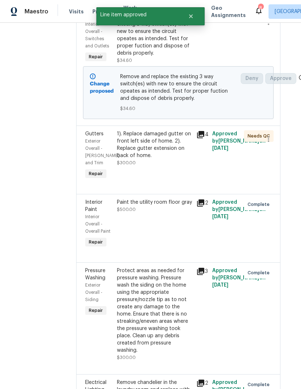
click at [184, 183] on div "1). Replace damaged gutter on front left side of home. 2). Replace gutter exten…" at bounding box center [155, 155] width 80 height 55
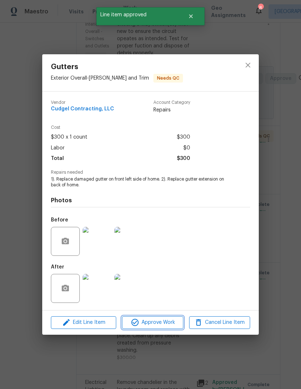
click at [172, 324] on span "Approve Work" at bounding box center [152, 322] width 57 height 9
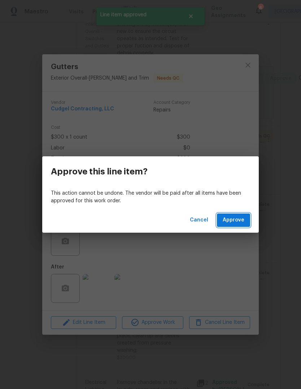
click at [240, 219] on span "Approve" at bounding box center [234, 219] width 22 height 9
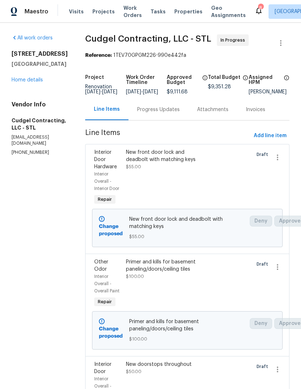
scroll to position [0, 0]
click at [37, 81] on link "Home details" at bounding box center [27, 79] width 31 height 5
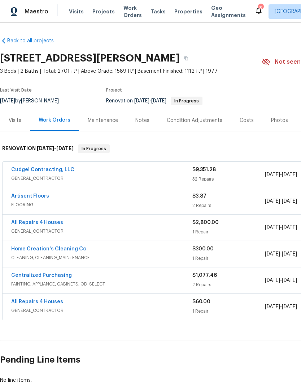
click at [150, 121] on div "Notes" at bounding box center [142, 120] width 31 height 21
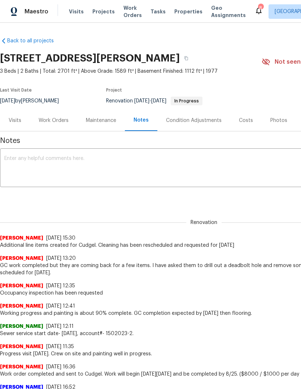
click at [211, 169] on textarea at bounding box center [204, 168] width 400 height 25
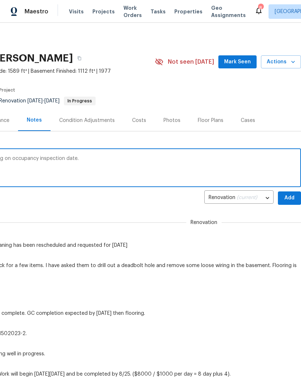
scroll to position [0, 107]
type textarea "The home is now complete and only waiting on occupancy inspection date."
click at [289, 198] on span "Add" at bounding box center [290, 197] width 12 height 9
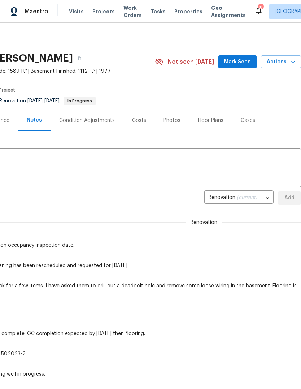
click at [240, 65] on span "Mark Seen" at bounding box center [237, 61] width 27 height 9
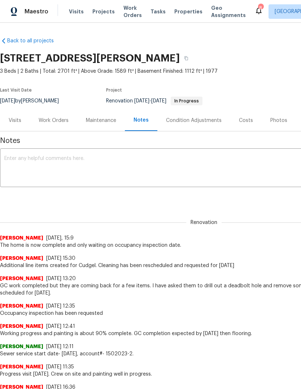
scroll to position [0, 0]
click at [247, 120] on div "Costs" at bounding box center [246, 120] width 14 height 7
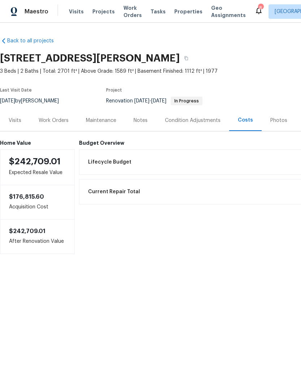
click at [65, 119] on div "Work Orders" at bounding box center [54, 120] width 30 height 7
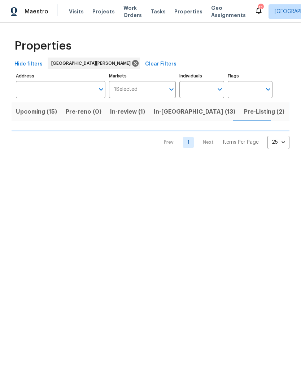
click at [244, 112] on span "Pre-Listing (2)" at bounding box center [264, 112] width 40 height 10
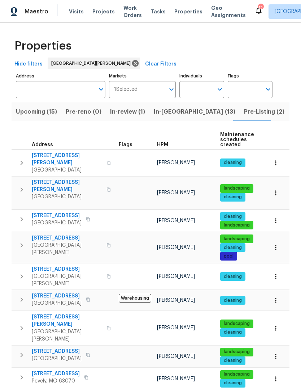
click at [171, 146] on div "HPM" at bounding box center [185, 144] width 57 height 5
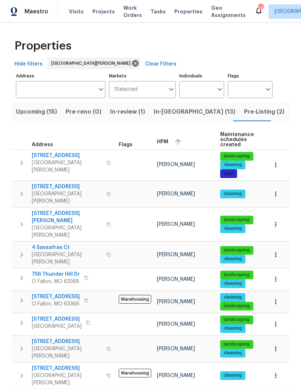
click at [173, 145] on button "button" at bounding box center [178, 141] width 11 height 11
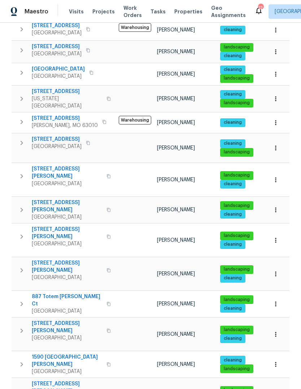
scroll to position [179, 0]
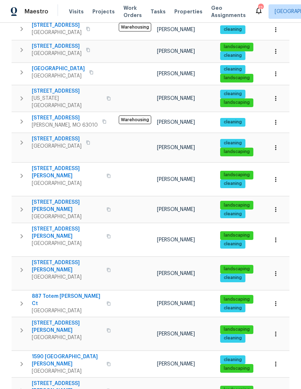
click at [70, 240] on span "Saint Louis, MO 63139" at bounding box center [67, 243] width 70 height 7
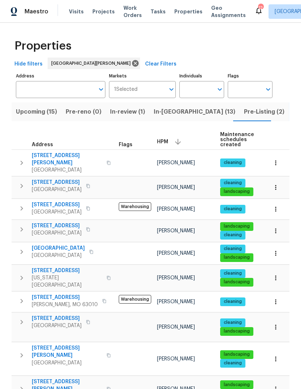
scroll to position [0, 0]
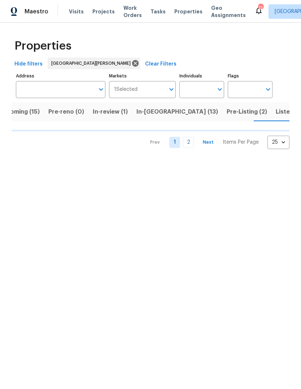
scroll to position [0, 18]
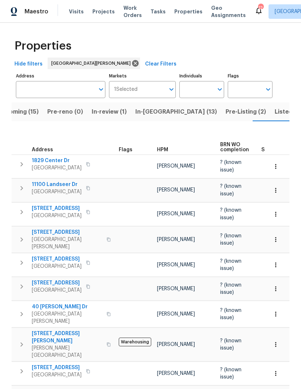
click at [167, 147] on span "HPM" at bounding box center [162, 149] width 11 height 5
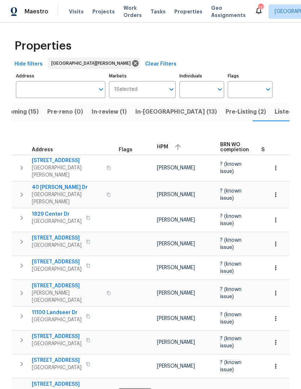
click at [173, 141] on button "button" at bounding box center [178, 146] width 11 height 11
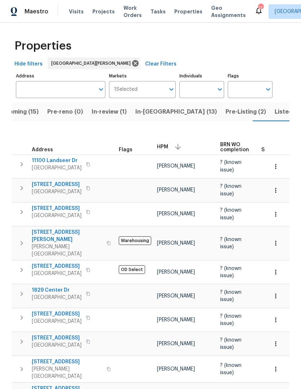
click at [158, 116] on span "In-reno (13)" at bounding box center [177, 112] width 82 height 10
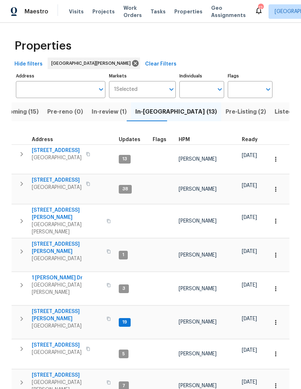
click at [188, 139] on span "HPM" at bounding box center [184, 139] width 11 height 5
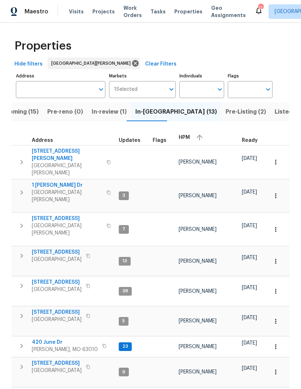
click at [188, 140] on div "HPM" at bounding box center [207, 137] width 57 height 11
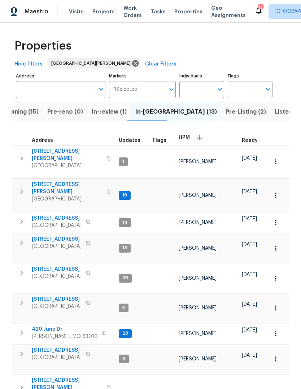
click at [71, 181] on span "[STREET_ADDRESS][PERSON_NAME]" at bounding box center [67, 188] width 70 height 14
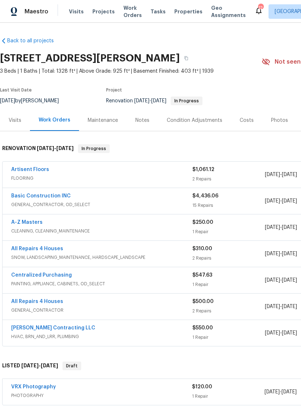
click at [281, 119] on div "Photos" at bounding box center [279, 120] width 17 height 7
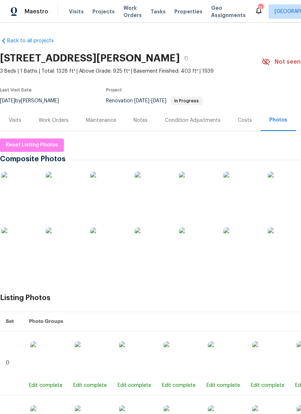
click at [24, 188] on img at bounding box center [19, 190] width 36 height 36
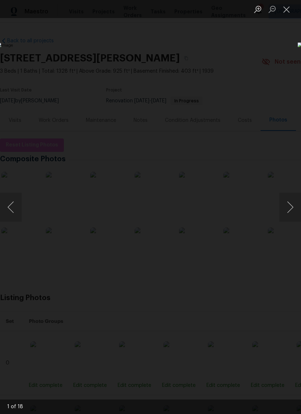
click at [290, 211] on button "Next image" at bounding box center [291, 207] width 22 height 29
click at [291, 208] on button "Next image" at bounding box center [291, 207] width 22 height 29
click at [291, 209] on button "Next image" at bounding box center [291, 207] width 22 height 29
click at [290, 211] on button "Next image" at bounding box center [291, 207] width 22 height 29
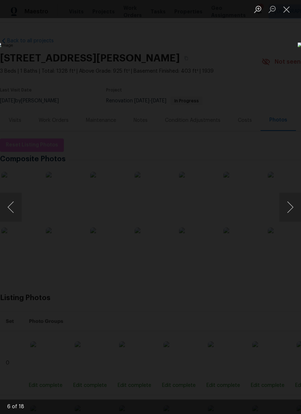
click at [290, 209] on button "Next image" at bounding box center [291, 207] width 22 height 29
click at [289, 208] on button "Next image" at bounding box center [291, 207] width 22 height 29
click at [292, 207] on button "Next image" at bounding box center [291, 207] width 22 height 29
click at [288, 207] on button "Next image" at bounding box center [291, 207] width 22 height 29
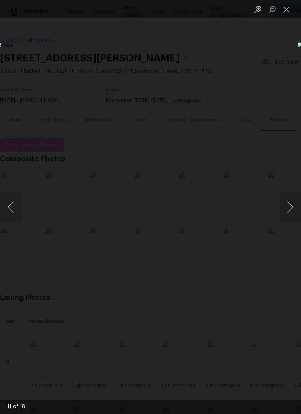
click at [294, 205] on button "Next image" at bounding box center [291, 207] width 22 height 29
click at [290, 208] on button "Next image" at bounding box center [291, 207] width 22 height 29
click at [292, 206] on button "Next image" at bounding box center [291, 207] width 22 height 29
click at [291, 206] on button "Next image" at bounding box center [291, 207] width 22 height 29
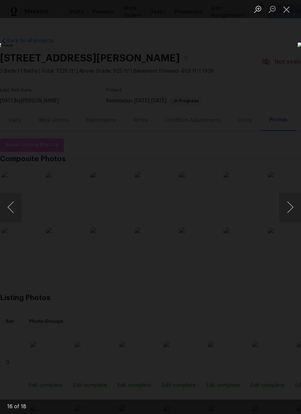
click at [290, 206] on button "Next image" at bounding box center [291, 207] width 22 height 29
click at [291, 208] on button "Next image" at bounding box center [291, 207] width 22 height 29
click at [286, 211] on button "Next image" at bounding box center [291, 207] width 22 height 29
click at [15, 208] on button "Previous image" at bounding box center [11, 207] width 22 height 29
click at [288, 209] on button "Next image" at bounding box center [291, 207] width 22 height 29
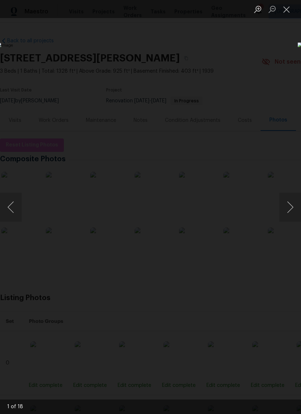
click at [291, 210] on button "Next image" at bounding box center [291, 207] width 22 height 29
click at [292, 210] on button "Next image" at bounding box center [291, 207] width 22 height 29
click at [287, 8] on button "Close lightbox" at bounding box center [287, 9] width 14 height 13
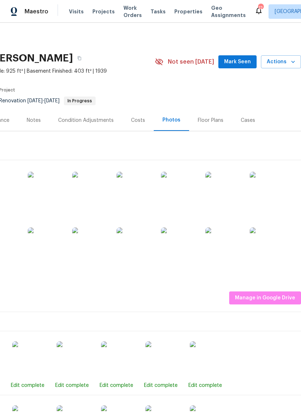
scroll to position [0, 107]
click at [250, 64] on span "Mark Seen" at bounding box center [237, 61] width 27 height 9
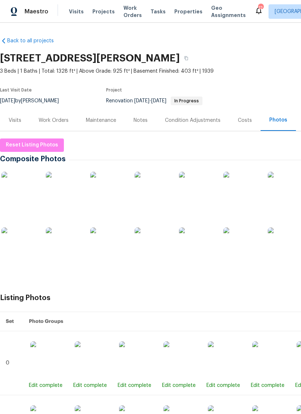
scroll to position [0, 0]
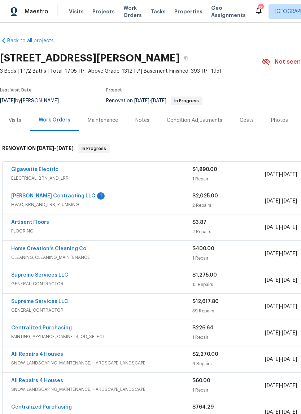
click at [63, 204] on span "HVAC, BRN_AND_LRR, PLUMBING" at bounding box center [101, 204] width 181 height 7
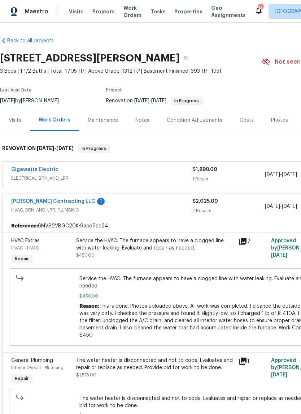
click at [66, 201] on link "Loftin Contracting LLC" at bounding box center [53, 201] width 84 height 5
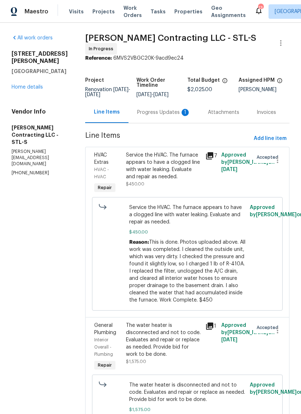
click at [177, 114] on div "Progress Updates 1" at bounding box center [164, 112] width 71 height 21
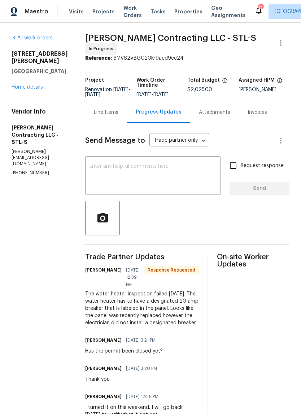
click at [43, 85] on link "Home details" at bounding box center [27, 87] width 31 height 5
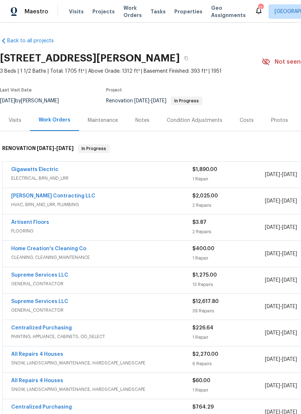
click at [145, 120] on div "Notes" at bounding box center [143, 120] width 14 height 7
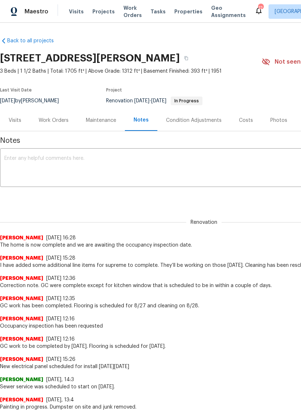
click at [191, 173] on textarea at bounding box center [204, 168] width 400 height 25
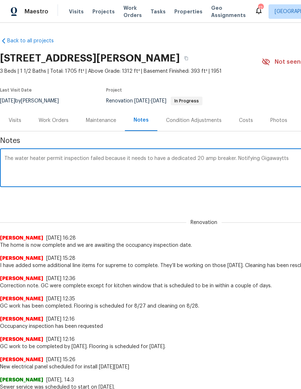
click at [272, 161] on textarea "The water heater permit inspection failed because it needs to have a dedicated …" at bounding box center [204, 168] width 400 height 25
click at [268, 161] on textarea "The water heater permit inspection failed because it needs to have a dedicated …" at bounding box center [204, 168] width 400 height 25
click at [273, 160] on textarea "The water heater permit inspection failed because it needs to have a dedicated …" at bounding box center [204, 168] width 400 height 25
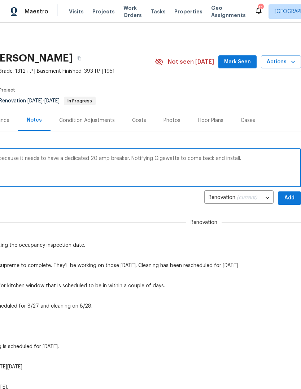
type textarea "The water heater permit inspection failed because it needs to have a dedicated …"
click at [294, 197] on span "Add" at bounding box center [290, 197] width 12 height 9
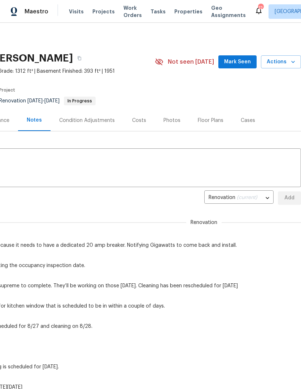
click at [244, 62] on span "Mark Seen" at bounding box center [237, 61] width 27 height 9
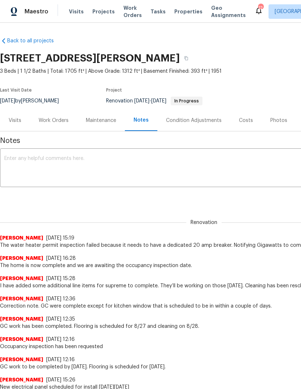
scroll to position [0, 0]
click at [59, 124] on div "Work Orders" at bounding box center [53, 120] width 47 height 21
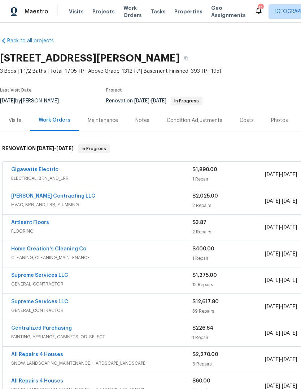
click at [52, 171] on link "Gigawatts Electric" at bounding box center [34, 169] width 47 height 5
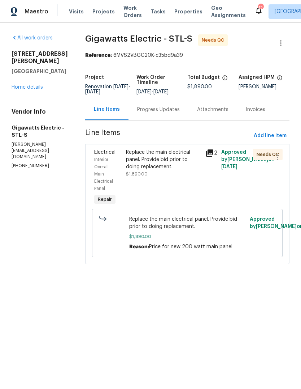
click at [175, 111] on div "Progress Updates" at bounding box center [158, 109] width 43 height 7
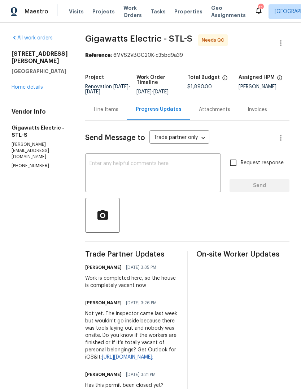
click at [201, 176] on textarea at bounding box center [153, 173] width 127 height 25
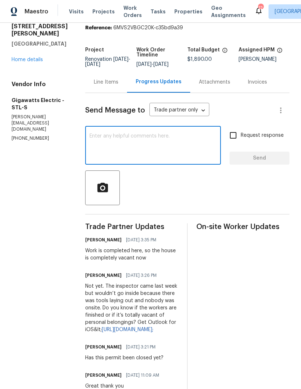
scroll to position [12, 0]
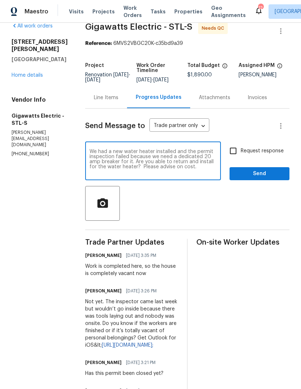
type textarea "We had a new water heater installed and the permit inspection failed because we…"
click at [269, 211] on div at bounding box center [187, 203] width 205 height 35
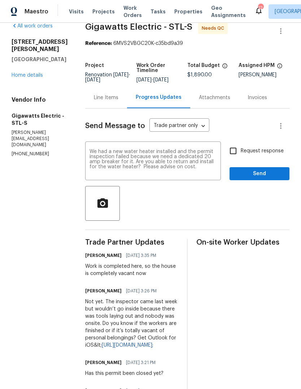
click at [280, 154] on span "Request response" at bounding box center [262, 151] width 43 height 8
click at [241, 154] on input "Request response" at bounding box center [233, 150] width 15 height 15
checkbox input "true"
click at [279, 177] on span "Send" at bounding box center [260, 173] width 48 height 9
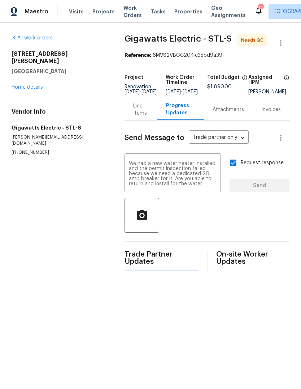
scroll to position [0, 0]
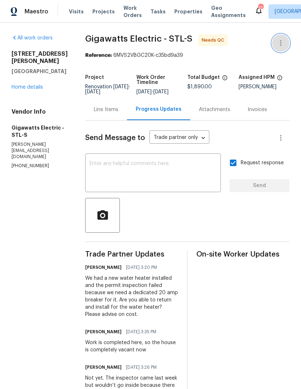
click at [286, 39] on icon "button" at bounding box center [281, 43] width 9 height 9
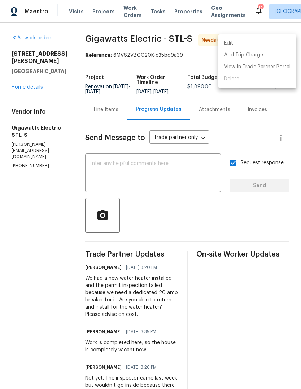
click at [60, 213] on div at bounding box center [150, 194] width 301 height 389
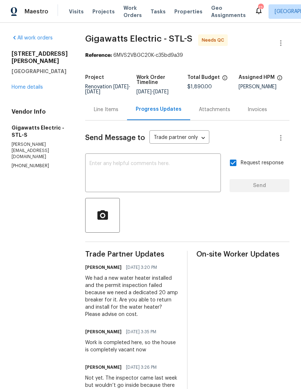
click at [38, 85] on link "Home details" at bounding box center [27, 87] width 31 height 5
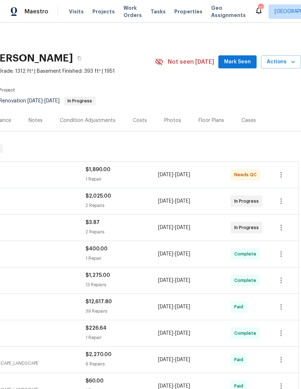
scroll to position [0, 107]
click at [250, 63] on span "Mark Seen" at bounding box center [237, 61] width 27 height 9
click at [291, 62] on icon "button" at bounding box center [293, 61] width 7 height 7
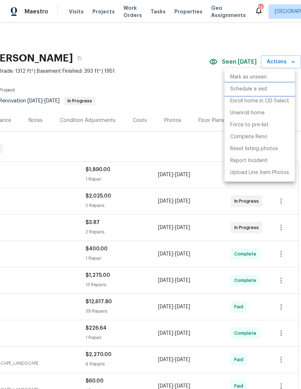
click at [285, 88] on li "Schedule a visit" at bounding box center [260, 89] width 70 height 12
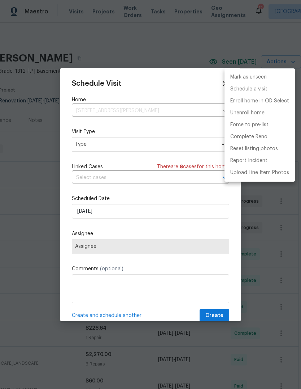
click at [166, 147] on div at bounding box center [150, 194] width 301 height 389
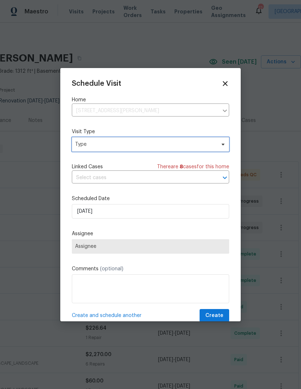
click at [167, 147] on span "Type" at bounding box center [145, 144] width 141 height 7
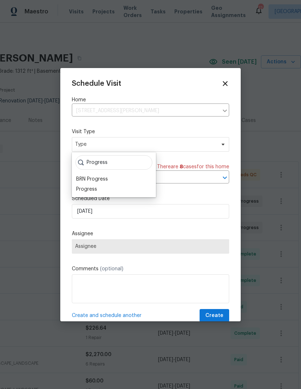
type input "Progress"
click at [114, 192] on div "Progress" at bounding box center [114, 189] width 80 height 10
click at [116, 189] on div "Progress" at bounding box center [114, 189] width 80 height 10
click at [94, 188] on div "Progress" at bounding box center [86, 188] width 21 height 7
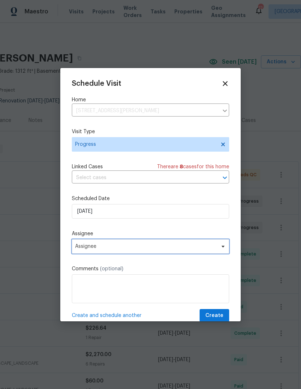
click at [148, 248] on span "Assignee" at bounding box center [146, 246] width 142 height 6
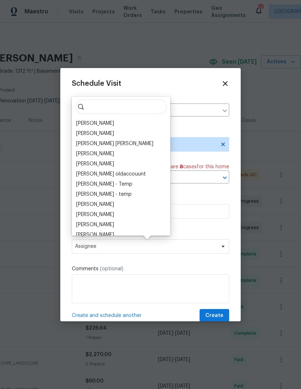
click at [123, 128] on div "Vinodh Kumar" at bounding box center [121, 133] width 94 height 10
click at [133, 125] on div "[PERSON_NAME]" at bounding box center [121, 123] width 94 height 10
click at [114, 124] on div "[PERSON_NAME]" at bounding box center [95, 123] width 38 height 7
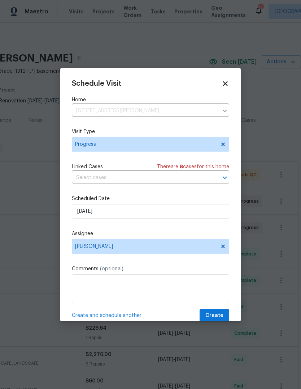
click at [138, 284] on textarea at bounding box center [151, 288] width 158 height 29
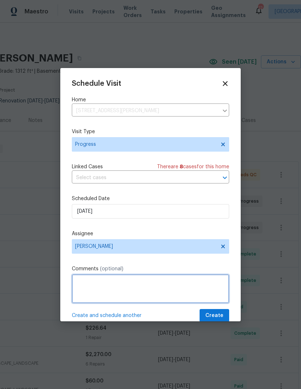
scroll to position [26, 0]
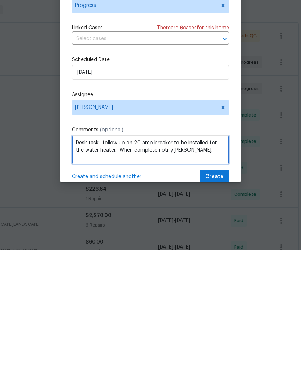
type textarea "Desk task: follow up on 20 amp breaker to be installed for the water heater. Wh…"
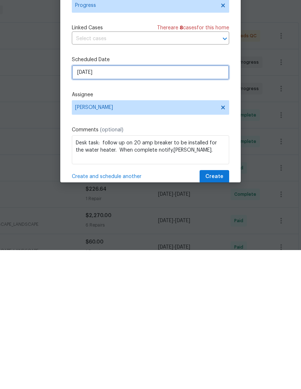
click at [193, 204] on input "[DATE]" at bounding box center [151, 211] width 158 height 14
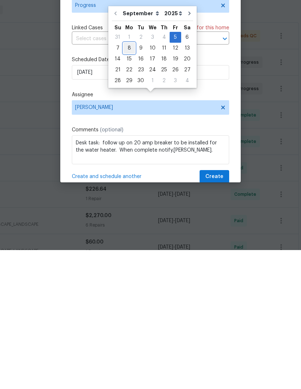
click at [132, 182] on div "8" at bounding box center [130, 187] width 12 height 10
type input "9/8/2025"
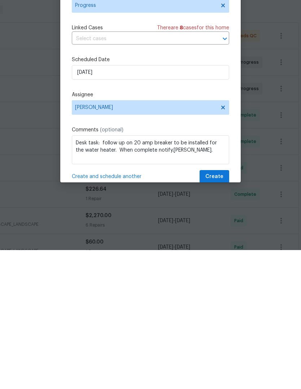
scroll to position [27, 0]
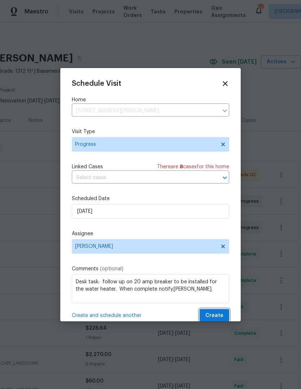
click at [220, 314] on span "Create" at bounding box center [215, 315] width 18 height 9
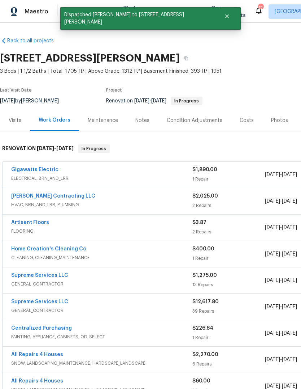
scroll to position [0, 0]
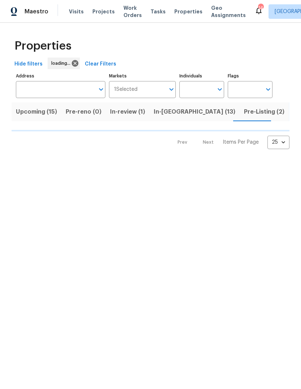
click at [103, 9] on span "Projects" at bounding box center [104, 11] width 22 height 7
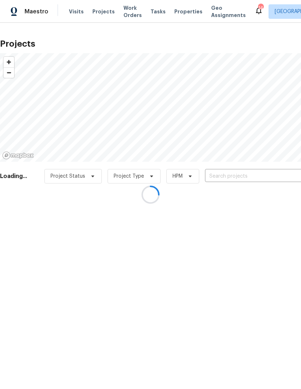
click at [104, 15] on div at bounding box center [150, 194] width 301 height 389
click at [104, 12] on div at bounding box center [150, 194] width 301 height 389
click at [263, 174] on div at bounding box center [150, 194] width 301 height 389
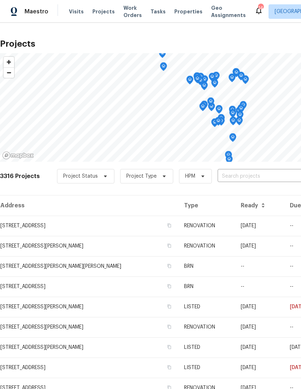
click at [273, 177] on input "text" at bounding box center [259, 176] width 83 height 11
type input "clifton"
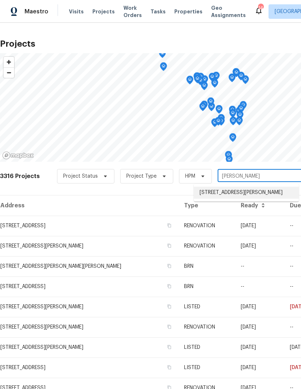
click at [272, 194] on li "6448 Clifton Hills Dr, Saint Louis, MO 63139" at bounding box center [246, 193] width 105 height 12
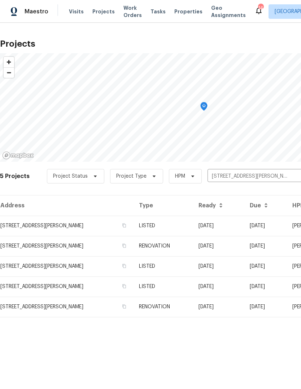
click at [208, 226] on td "06/05/25" at bounding box center [218, 225] width 51 height 20
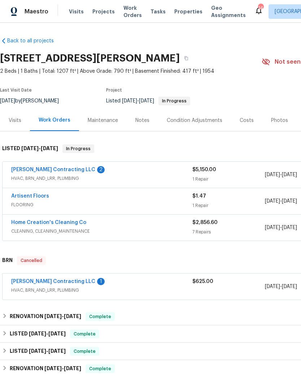
click at [65, 281] on link "Loftin Contracting LLC" at bounding box center [53, 281] width 84 height 5
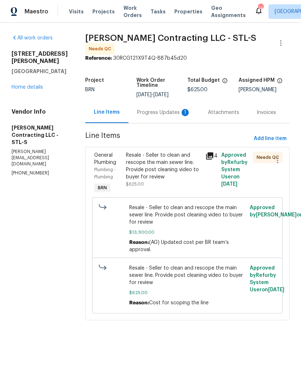
click at [174, 114] on div "Progress Updates 1" at bounding box center [164, 112] width 71 height 21
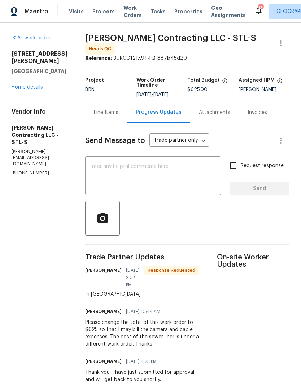
click at [111, 111] on div "Line Items" at bounding box center [106, 112] width 25 height 7
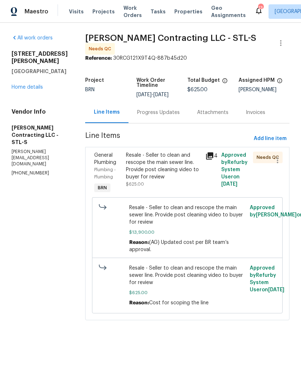
click at [180, 169] on div "Resale - Seller to clean and rescope the main sewer line. Provide post cleaning…" at bounding box center [163, 165] width 75 height 29
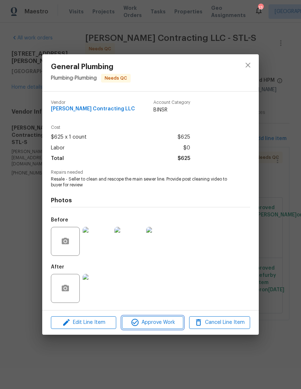
click at [170, 324] on span "Approve Work" at bounding box center [152, 322] width 57 height 9
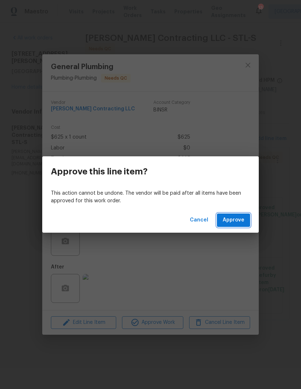
click at [240, 222] on span "Approve" at bounding box center [234, 219] width 22 height 9
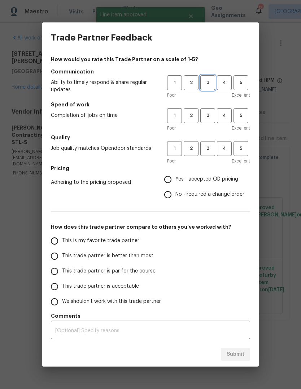
click at [210, 80] on span "3" at bounding box center [207, 82] width 13 height 8
click at [209, 114] on span "3" at bounding box center [207, 115] width 13 height 8
click at [208, 153] on button "3" at bounding box center [208, 148] width 15 height 15
click at [202, 182] on span "Yes - accepted OD pricing" at bounding box center [207, 179] width 63 height 8
click at [176, 182] on input "Yes - accepted OD pricing" at bounding box center [168, 179] width 15 height 15
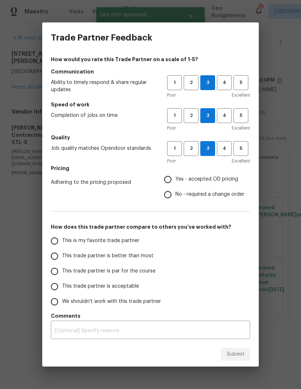
radio input "true"
click at [149, 257] on span "This trade partner is better than most" at bounding box center [107, 256] width 91 height 8
click at [62, 257] on input "This trade partner is better than most" at bounding box center [54, 255] width 15 height 15
click at [236, 351] on span "Submit" at bounding box center [236, 354] width 18 height 9
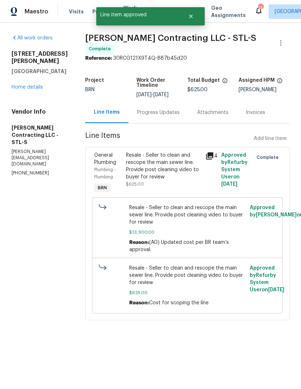
radio input "true"
radio input "false"
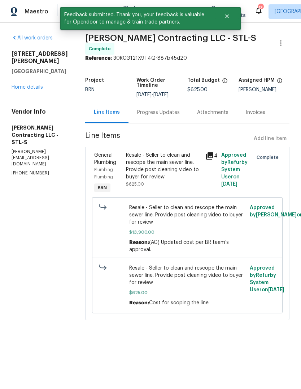
click at [37, 88] on link "Home details" at bounding box center [27, 87] width 31 height 5
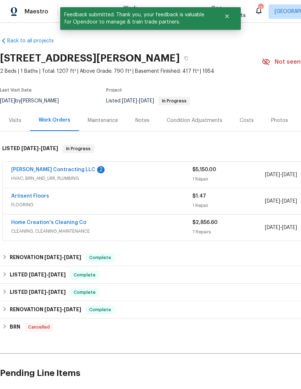
click at [63, 171] on link "Loftin Contracting LLC" at bounding box center [53, 169] width 84 height 5
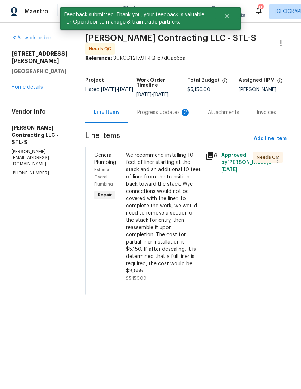
click at [176, 111] on div "Progress Updates 2" at bounding box center [164, 112] width 54 height 7
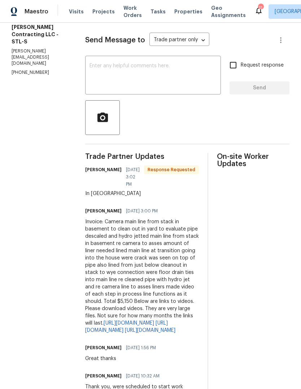
click at [188, 73] on textarea at bounding box center [153, 75] width 127 height 25
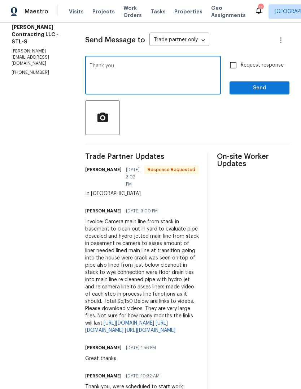
type textarea "Thank you"
click at [277, 86] on span "Send" at bounding box center [260, 88] width 48 height 9
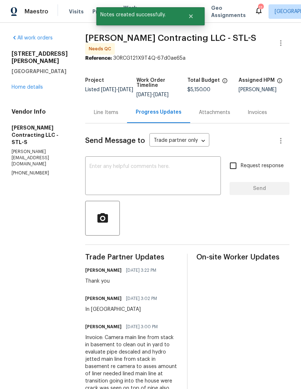
click at [111, 114] on div "Line Items" at bounding box center [106, 112] width 42 height 21
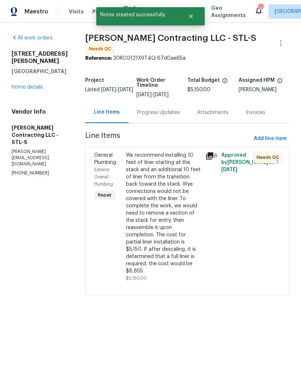
click at [210, 155] on icon at bounding box center [209, 155] width 7 height 7
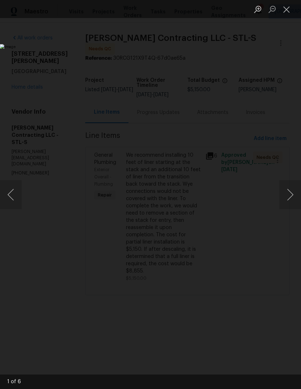
click at [289, 196] on button "Next image" at bounding box center [291, 194] width 22 height 29
click at [291, 193] on button "Next image" at bounding box center [291, 194] width 22 height 29
click at [288, 192] on button "Next image" at bounding box center [291, 194] width 22 height 29
click at [291, 191] on button "Next image" at bounding box center [291, 194] width 22 height 29
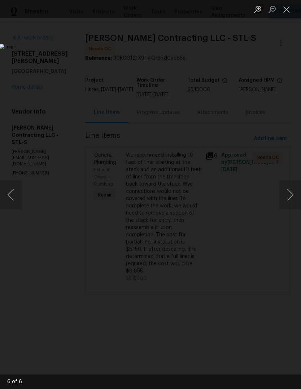
click at [289, 192] on button "Next image" at bounding box center [291, 194] width 22 height 29
click at [289, 194] on button "Next image" at bounding box center [291, 194] width 22 height 29
click at [288, 194] on button "Next image" at bounding box center [291, 194] width 22 height 29
click at [286, 10] on button "Close lightbox" at bounding box center [287, 9] width 14 height 13
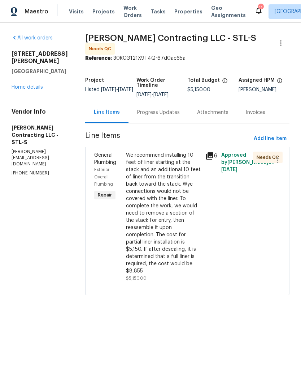
click at [43, 87] on link "Home details" at bounding box center [27, 87] width 31 height 5
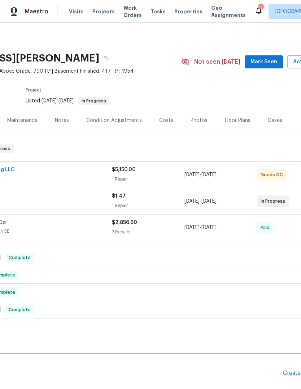
scroll to position [0, 81]
click at [272, 63] on span "Mark Seen" at bounding box center [264, 61] width 27 height 9
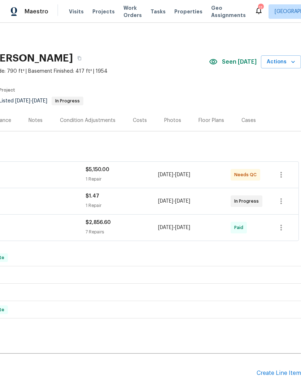
scroll to position [0, 107]
click at [291, 62] on icon "button" at bounding box center [293, 61] width 7 height 7
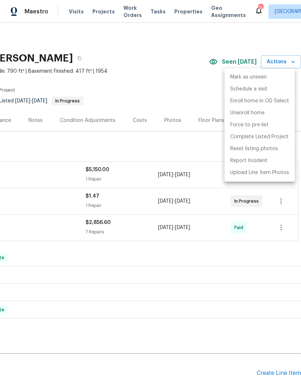
click at [192, 81] on div at bounding box center [150, 194] width 301 height 389
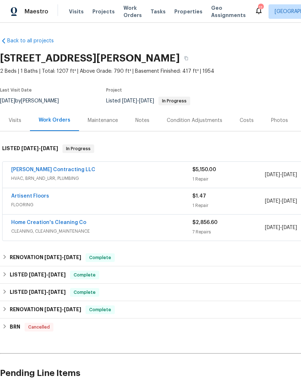
scroll to position [0, 0]
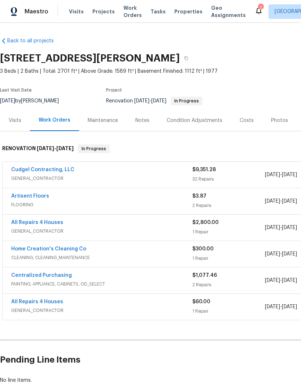
click at [74, 14] on span "Visits" at bounding box center [76, 11] width 15 height 7
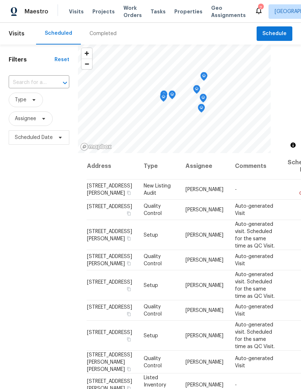
click at [112, 36] on div "Completed" at bounding box center [103, 33] width 27 height 7
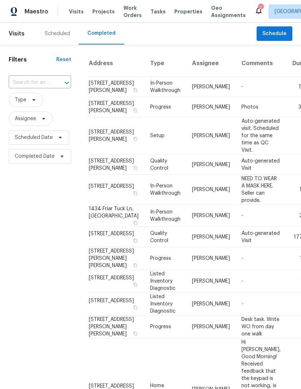
click at [64, 33] on div "Scheduled" at bounding box center [57, 33] width 25 height 7
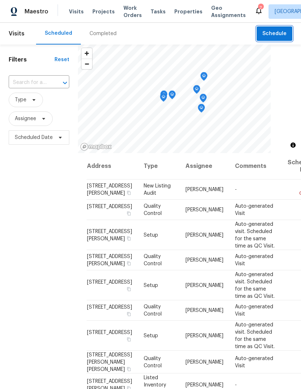
click at [283, 36] on span "Schedule" at bounding box center [275, 33] width 24 height 9
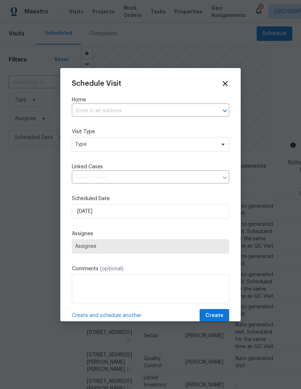
click at [197, 113] on input "text" at bounding box center [140, 110] width 137 height 11
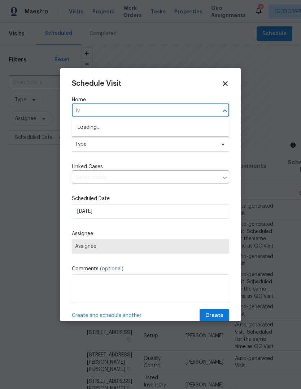
type input "ivy"
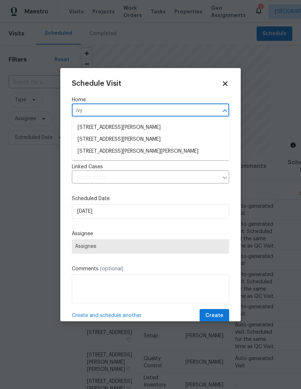
click at [186, 154] on li "[STREET_ADDRESS][PERSON_NAME][PERSON_NAME]" at bounding box center [151, 151] width 158 height 12
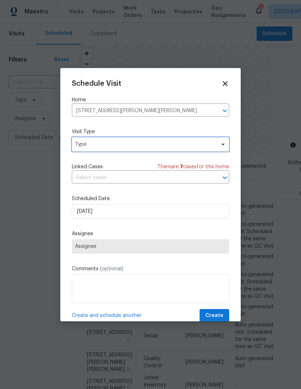
click at [194, 151] on span "Type" at bounding box center [151, 144] width 158 height 14
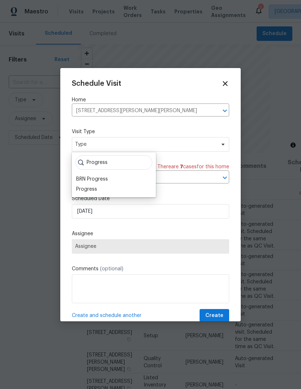
type input "Progress"
click at [129, 192] on div "Progress" at bounding box center [114, 189] width 80 height 10
click at [96, 187] on div "Progress" at bounding box center [86, 188] width 21 height 7
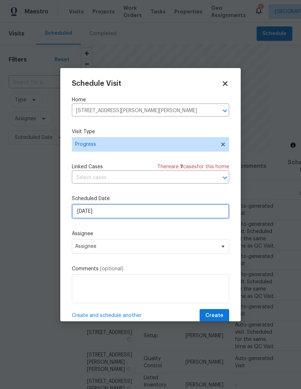
click at [160, 213] on input "[DATE]" at bounding box center [151, 211] width 158 height 14
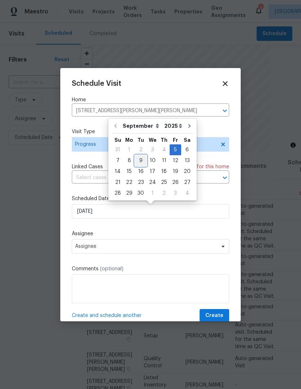
click at [138, 160] on div "9" at bounding box center [141, 160] width 12 height 10
type input "[DATE]"
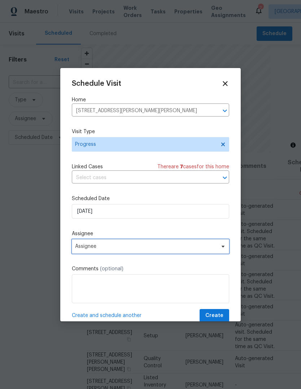
click at [161, 249] on span "Assignee" at bounding box center [146, 246] width 142 height 6
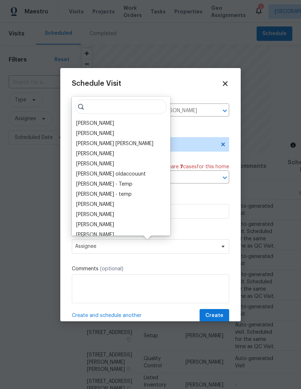
click at [133, 124] on div "[PERSON_NAME]" at bounding box center [121, 123] width 94 height 10
click at [114, 121] on div "[PERSON_NAME]" at bounding box center [95, 123] width 38 height 7
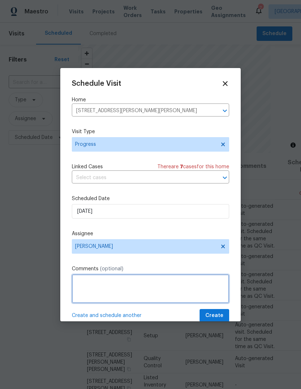
click at [141, 294] on textarea at bounding box center [151, 288] width 158 height 29
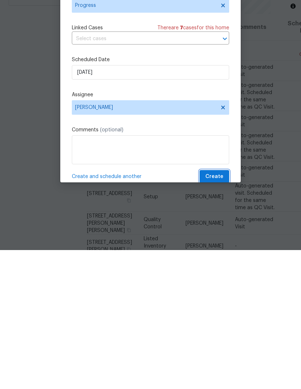
click at [222, 311] on span "Create" at bounding box center [215, 315] width 18 height 9
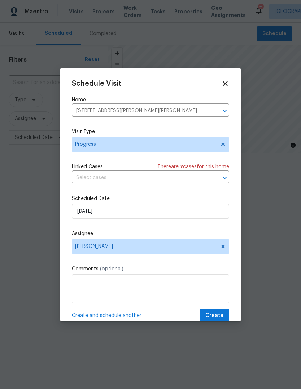
scroll to position [0, 0]
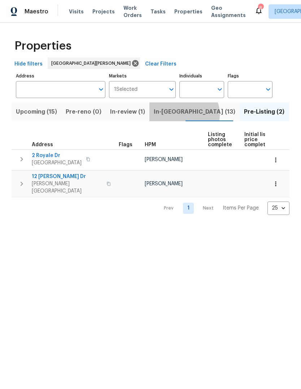
click at [179, 115] on span "In-[GEOGRAPHIC_DATA] (13)" at bounding box center [195, 112] width 82 height 10
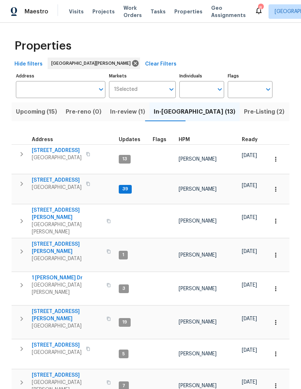
click at [187, 138] on span "HPM" at bounding box center [184, 139] width 11 height 5
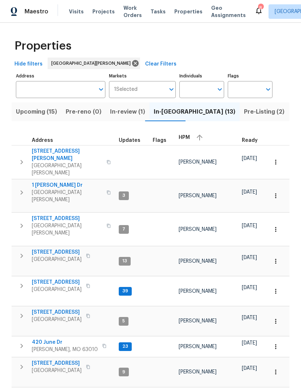
click at [185, 139] on span "HPM" at bounding box center [184, 137] width 11 height 5
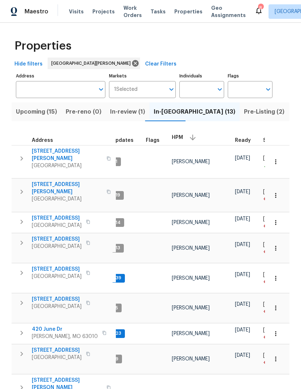
scroll to position [6, 7]
click at [244, 114] on span "Pre-Listing (2)" at bounding box center [264, 112] width 40 height 10
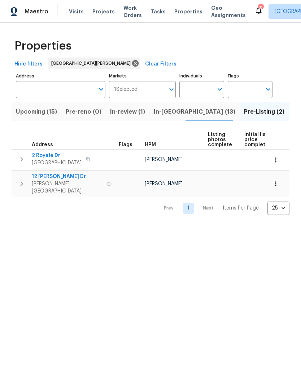
click at [52, 114] on span "Upcoming (15)" at bounding box center [36, 112] width 41 height 10
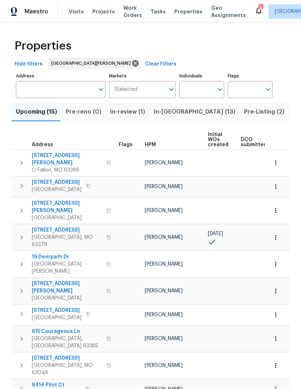
click at [156, 144] on div "HPM" at bounding box center [173, 144] width 57 height 5
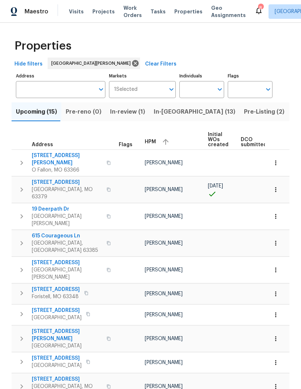
click at [161, 143] on button "button" at bounding box center [166, 141] width 11 height 11
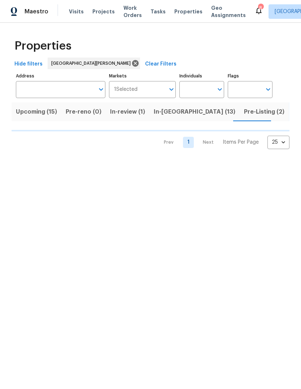
scroll to position [0, 18]
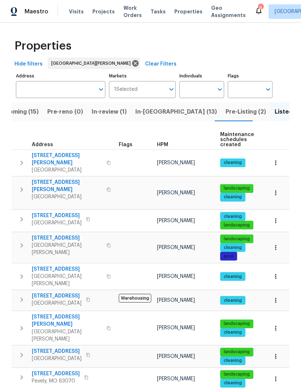
click at [164, 147] on span "HPM" at bounding box center [162, 144] width 11 height 5
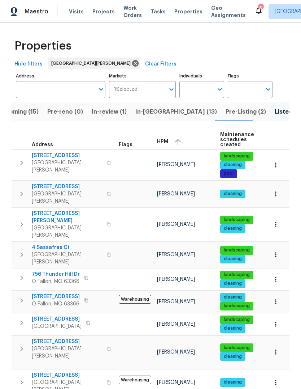
click at [160, 145] on div "HPM" at bounding box center [185, 141] width 57 height 11
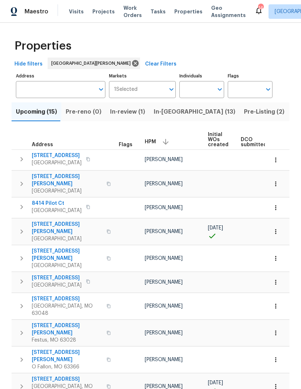
click at [105, 14] on span "Projects" at bounding box center [104, 11] width 22 height 7
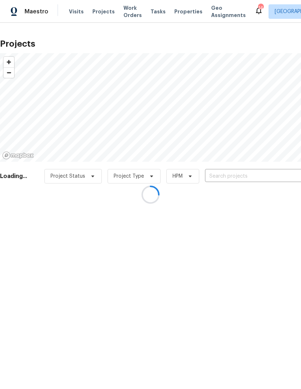
click at [251, 177] on div at bounding box center [150, 194] width 301 height 389
click at [247, 177] on div at bounding box center [150, 194] width 301 height 389
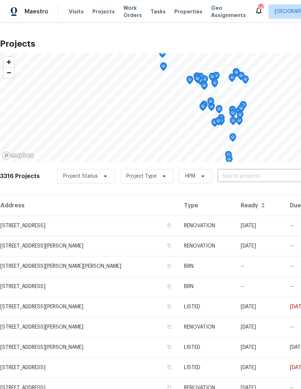
click at [253, 174] on input "text" at bounding box center [259, 176] width 83 height 11
type input "rosant"
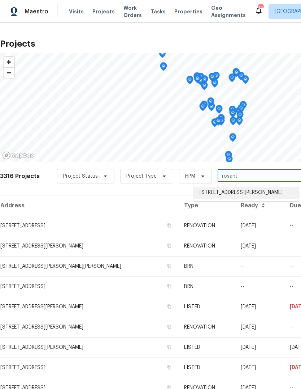
click at [251, 194] on li "[STREET_ADDRESS][PERSON_NAME]" at bounding box center [246, 193] width 105 height 12
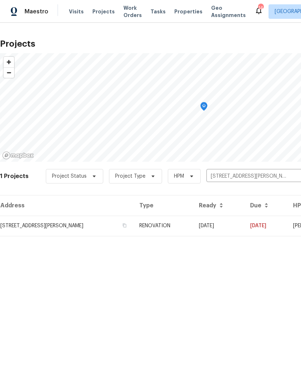
click at [193, 228] on td "RENOVATION" at bounding box center [164, 225] width 60 height 20
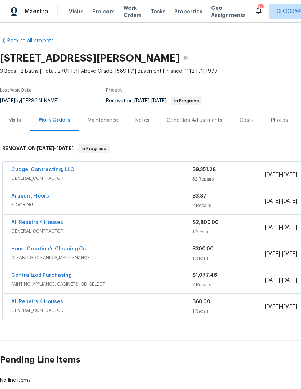
click at [66, 172] on link "Cudgel Contracting, LLC" at bounding box center [42, 169] width 63 height 5
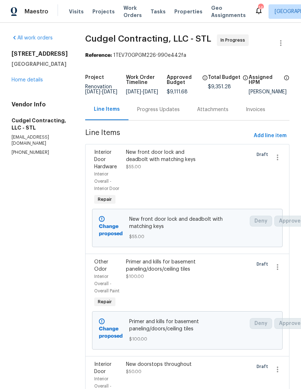
click at [34, 82] on link "Home details" at bounding box center [27, 79] width 31 height 5
